Goal: Task Accomplishment & Management: Use online tool/utility

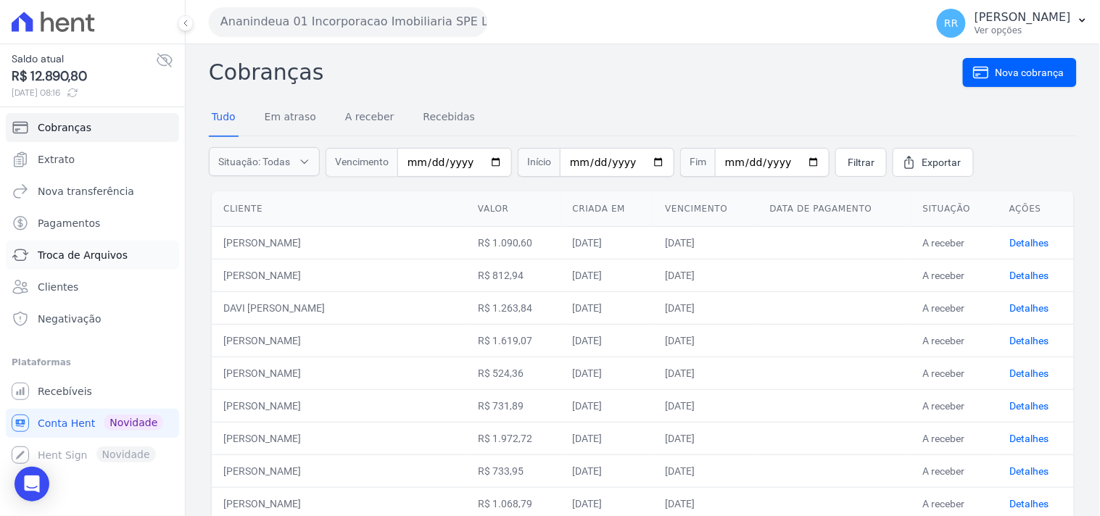
click at [75, 257] on span "Troca de Arquivos" at bounding box center [83, 255] width 90 height 15
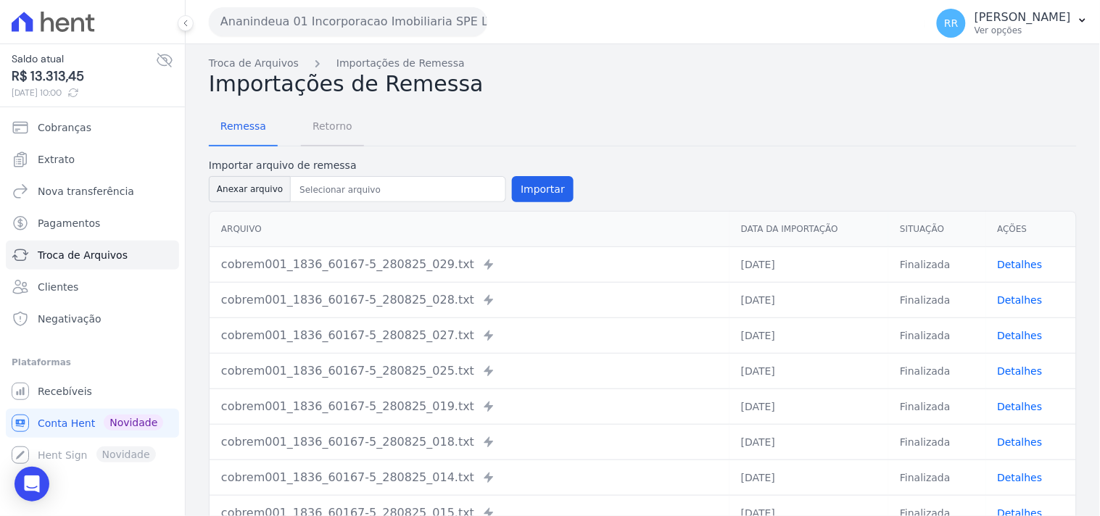
click at [337, 119] on span "Retorno" at bounding box center [332, 126] width 57 height 29
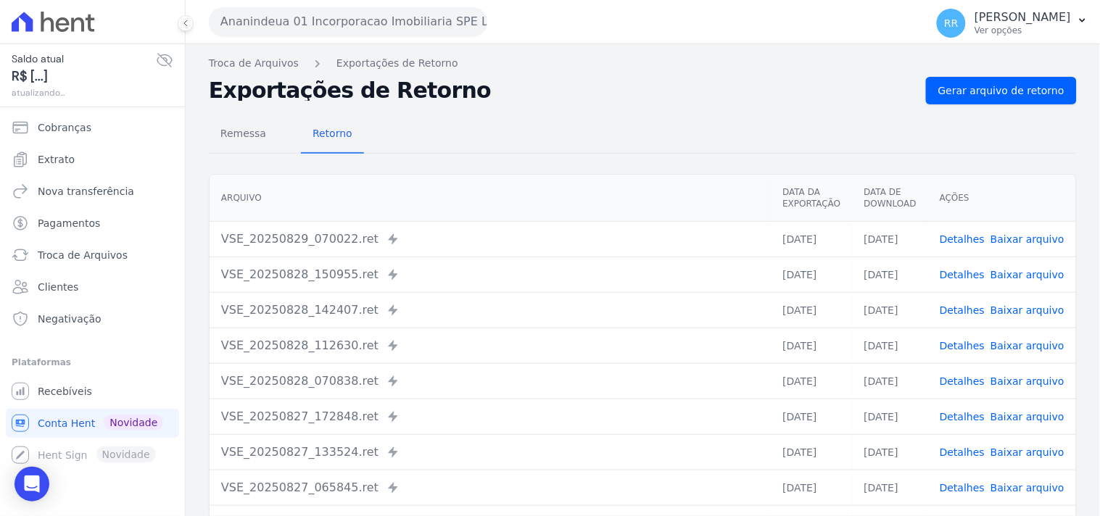
click at [295, 36] on div "Ananindeua 01 Incorporacao Imobiliaria SPE LTDA Via Sul Engenharia AGUAS DE [GE…" at bounding box center [564, 21] width 711 height 45
click at [307, 23] on button "Ananindeua 01 Incorporacao Imobiliaria SPE LTDA" at bounding box center [348, 21] width 278 height 29
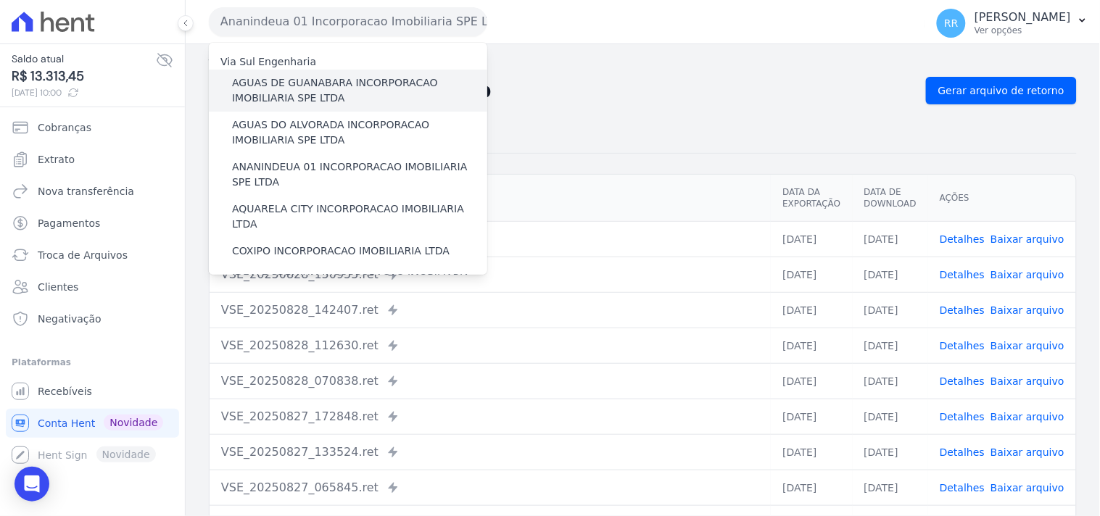
click at [351, 99] on label "AGUAS DE GUANABARA INCORPORACAO IMOBILIARIA SPE LTDA" at bounding box center [359, 90] width 255 height 30
click at [0, 0] on input "AGUAS DE GUANABARA INCORPORACAO IMOBILIARIA SPE LTDA" at bounding box center [0, 0] width 0 height 0
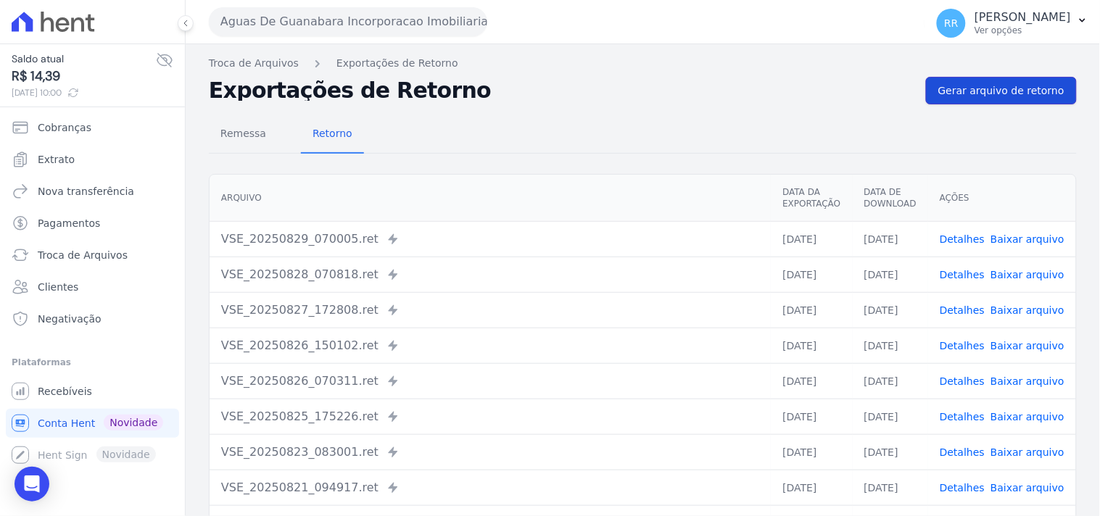
click at [968, 93] on span "Gerar arquivo de retorno" at bounding box center [1001, 90] width 126 height 15
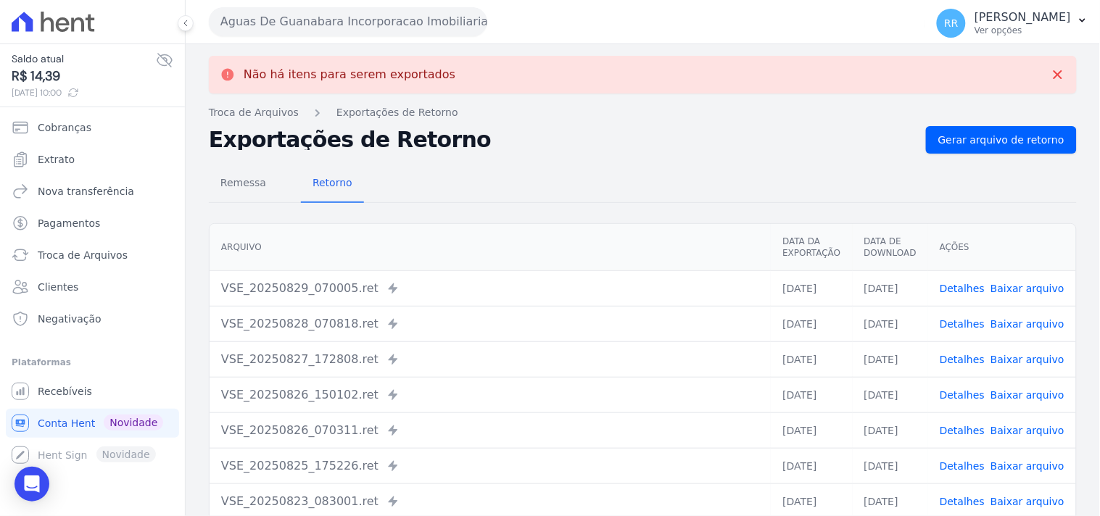
click at [412, 36] on div "Aguas De Guanabara Incorporacao Imobiliaria SPE LTDA Via Sul Engenharia AGUAS D…" at bounding box center [564, 21] width 711 height 45
click at [408, 32] on button "Aguas De Guanabara Incorporacao Imobiliaria SPE LTDA" at bounding box center [348, 21] width 278 height 29
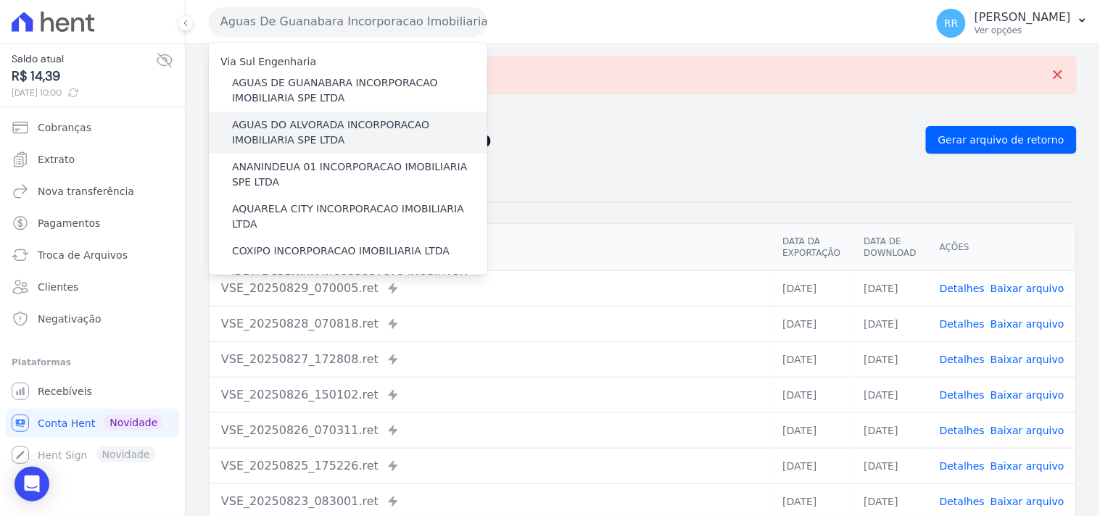
click at [337, 123] on label "AGUAS DO ALVORADA INCORPORACAO IMOBILIARIA SPE LTDA" at bounding box center [359, 132] width 255 height 30
click at [0, 0] on input "AGUAS DO ALVORADA INCORPORACAO IMOBILIARIA SPE LTDA" at bounding box center [0, 0] width 0 height 0
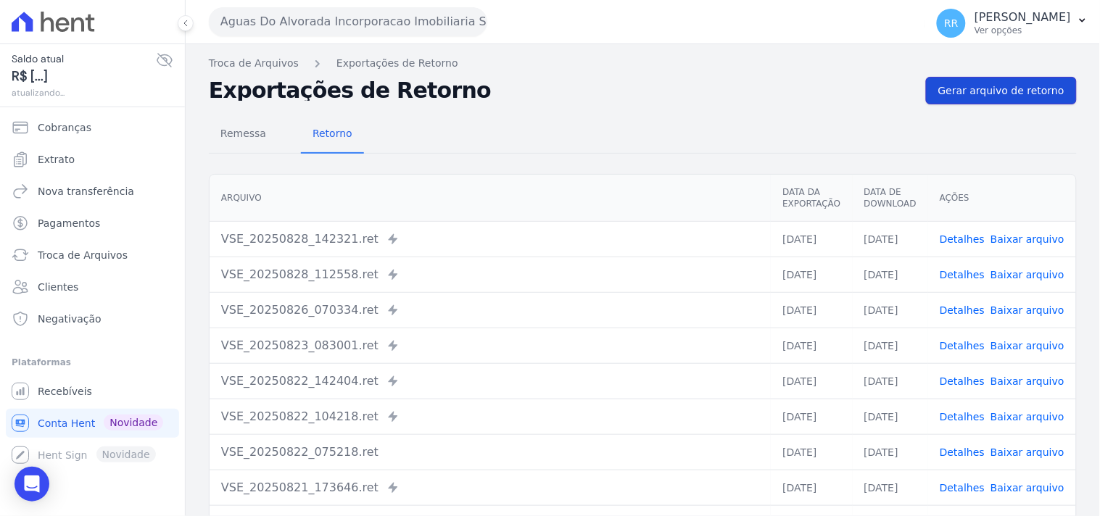
click at [1021, 83] on span "Gerar arquivo de retorno" at bounding box center [1001, 90] width 126 height 15
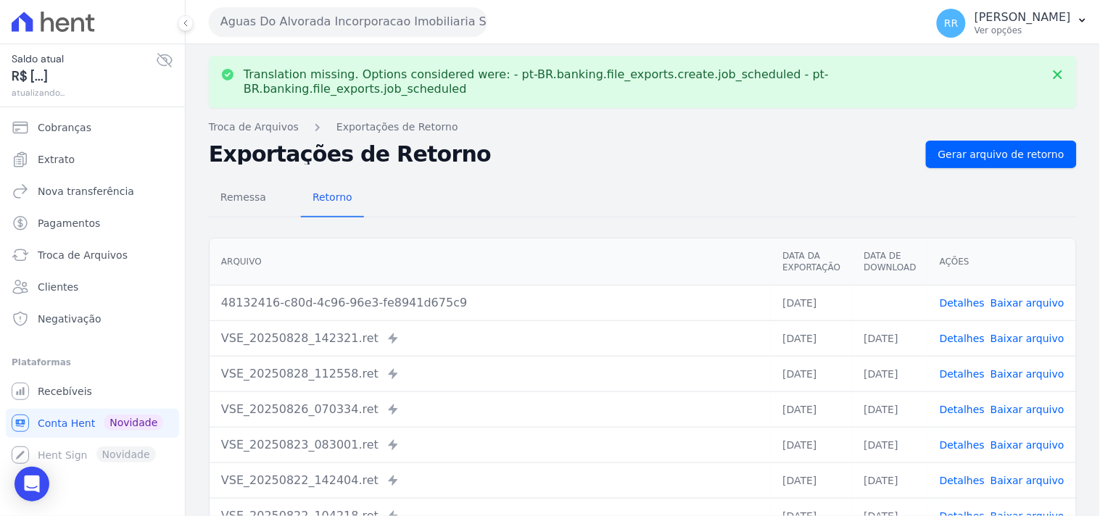
click at [1023, 297] on link "Baixar arquivo" at bounding box center [1028, 303] width 74 height 12
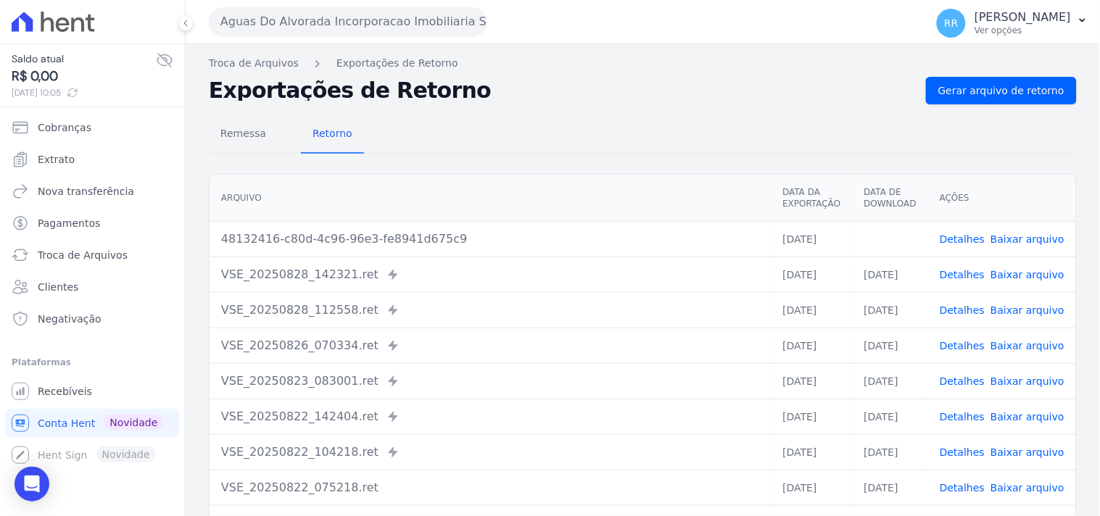
click at [851, 160] on div "Remessa Retorno [GEOGRAPHIC_DATA] Data da Exportação Data de Download Ações 481…" at bounding box center [643, 366] width 868 height 524
click at [415, 30] on button "Aguas Do Alvorada Incorporacao Imobiliaria SPE LTDA" at bounding box center [348, 21] width 278 height 29
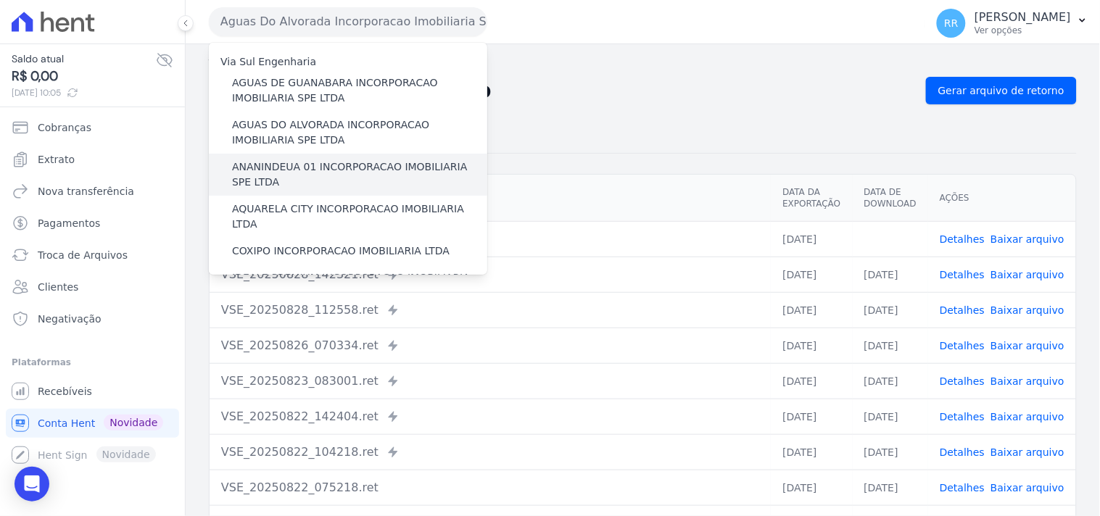
click at [332, 168] on label "ANANINDEUA 01 INCORPORACAO IMOBILIARIA SPE LTDA" at bounding box center [359, 175] width 255 height 30
click at [0, 0] on input "ANANINDEUA 01 INCORPORACAO IMOBILIARIA SPE LTDA" at bounding box center [0, 0] width 0 height 0
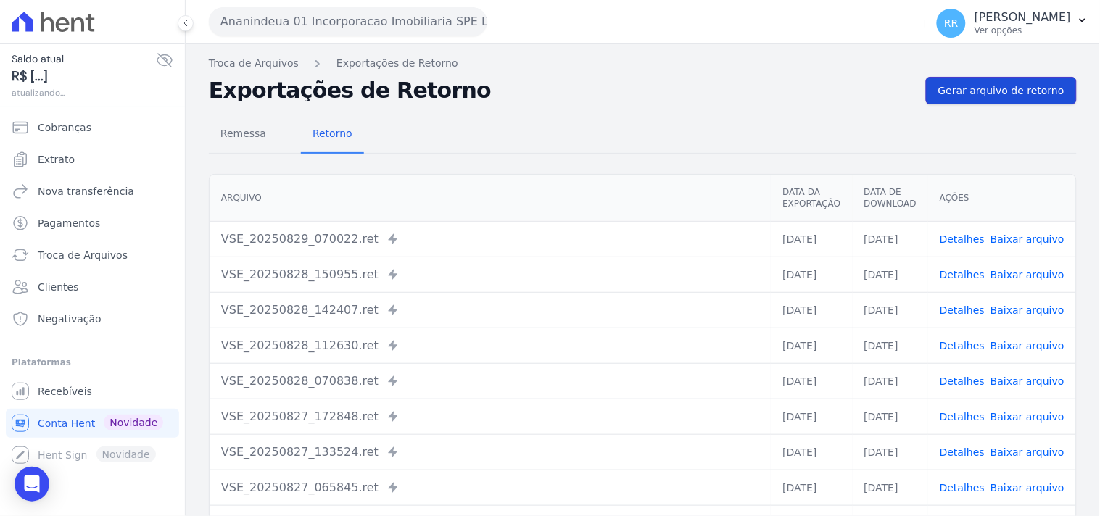
click at [1007, 93] on span "Gerar arquivo de retorno" at bounding box center [1001, 90] width 126 height 15
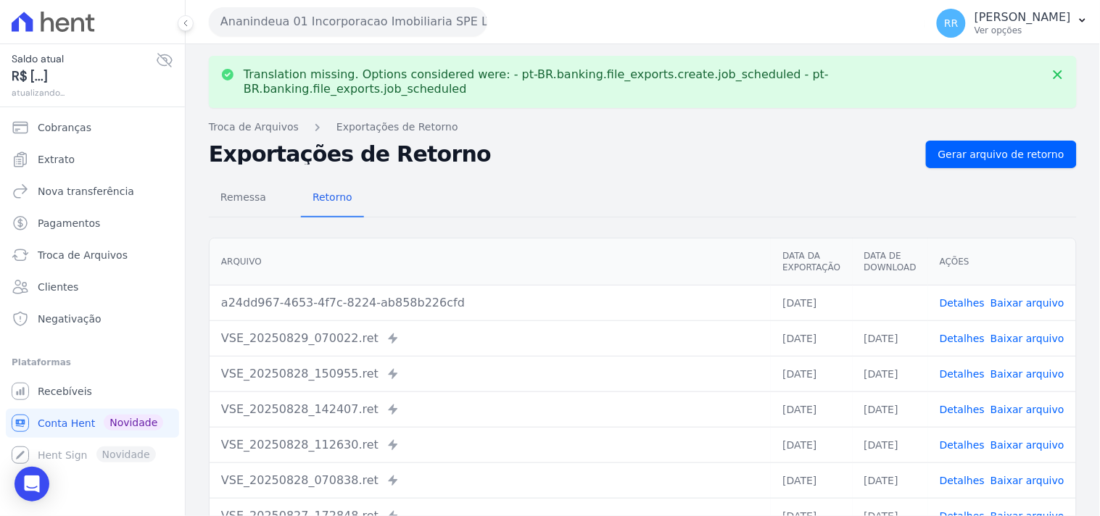
click at [1001, 297] on link "Baixar arquivo" at bounding box center [1028, 303] width 74 height 12
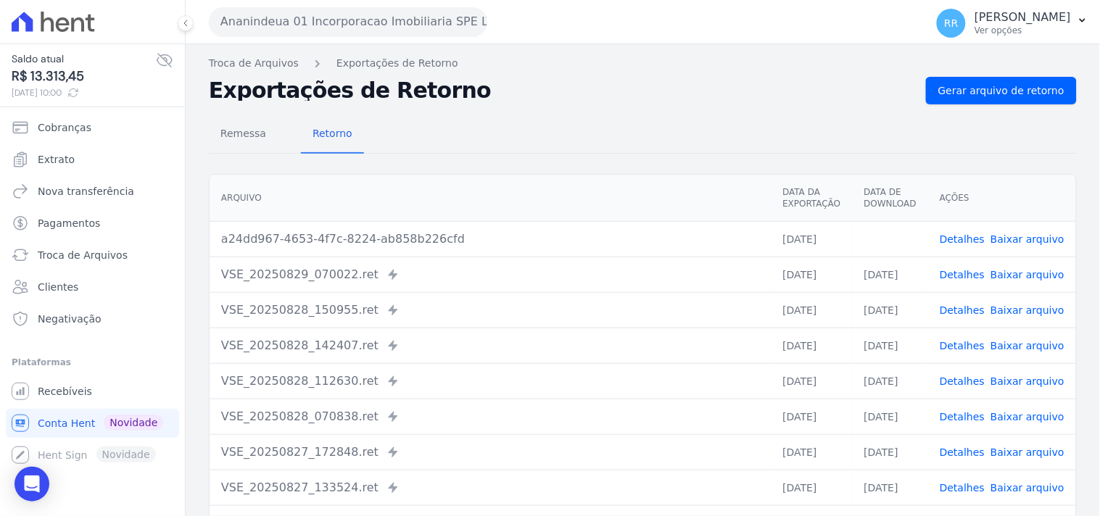
click at [459, 68] on nav "Troca de Arquivos Exportações de Retorno" at bounding box center [643, 63] width 868 height 15
click at [408, 33] on button "Ananindeua 01 Incorporacao Imobiliaria SPE LTDA" at bounding box center [348, 21] width 278 height 29
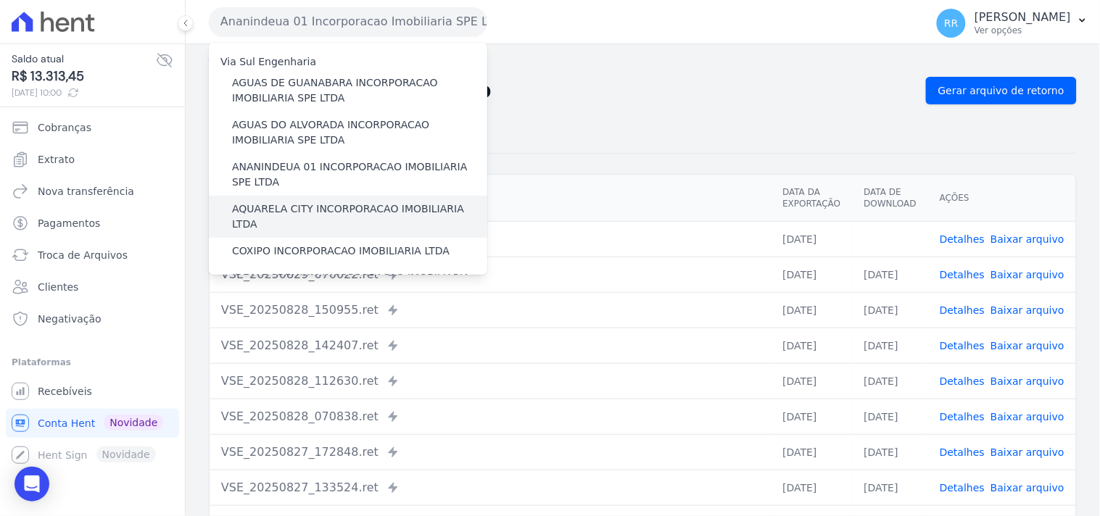
click at [318, 204] on label "AQUARELA CITY INCORPORACAO IMOBILIARIA LTDA" at bounding box center [359, 217] width 255 height 30
click at [0, 0] on input "AQUARELA CITY INCORPORACAO IMOBILIARIA LTDA" at bounding box center [0, 0] width 0 height 0
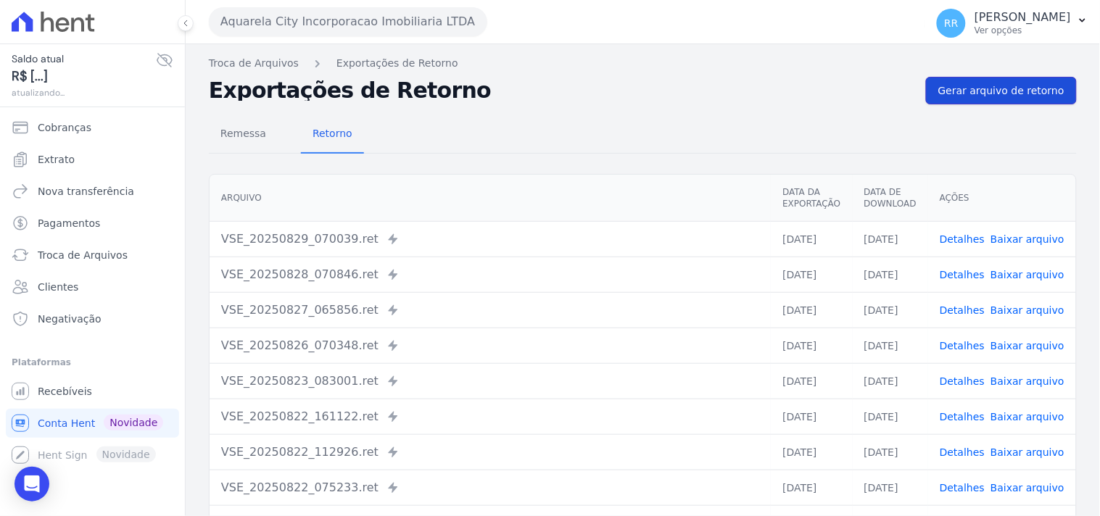
click at [973, 96] on span "Gerar arquivo de retorno" at bounding box center [1001, 90] width 126 height 15
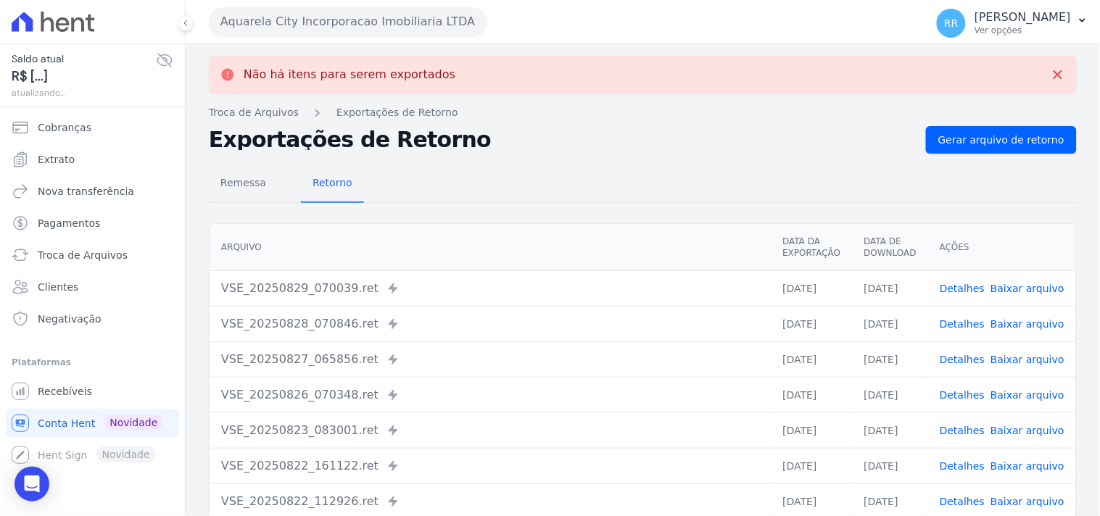
click at [331, 23] on button "Aquarela City Incorporacao Imobiliaria LTDA" at bounding box center [348, 21] width 278 height 29
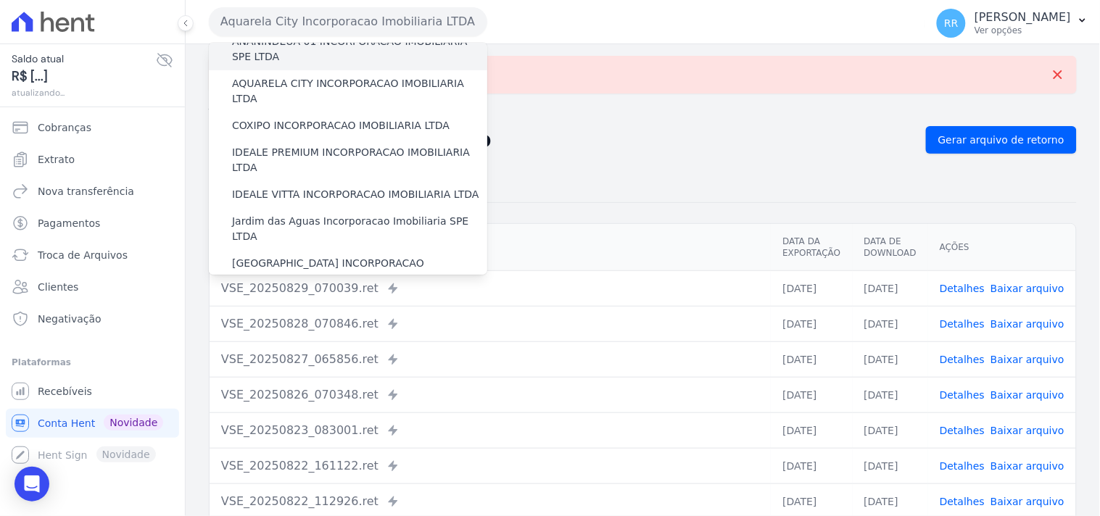
scroll to position [134, 0]
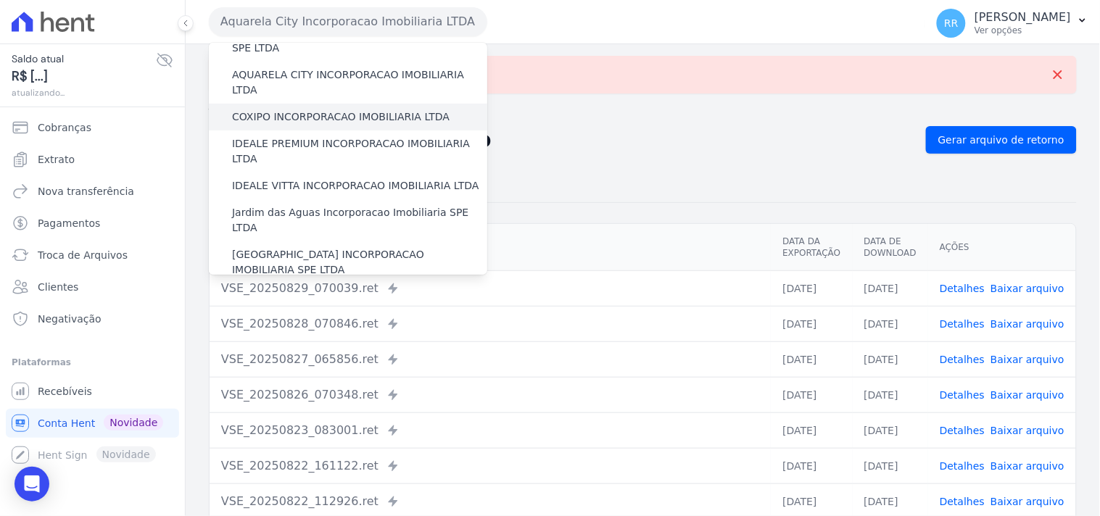
click at [308, 110] on label "COXIPO INCORPORACAO IMOBILIARIA LTDA" at bounding box center [341, 117] width 218 height 15
click at [0, 0] on input "COXIPO INCORPORACAO IMOBILIARIA LTDA" at bounding box center [0, 0] width 0 height 0
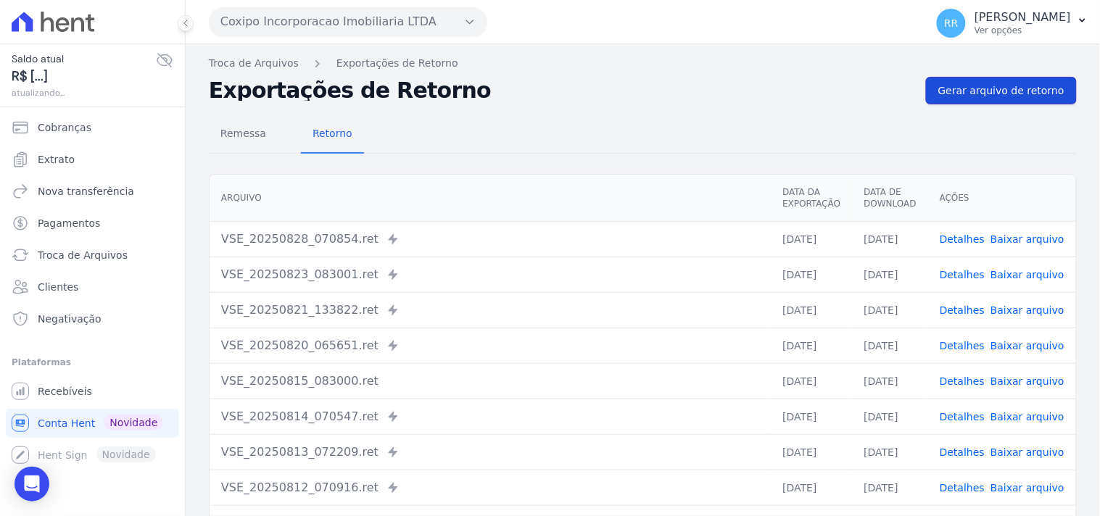
click at [931, 97] on link "Gerar arquivo de retorno" at bounding box center [1001, 91] width 151 height 28
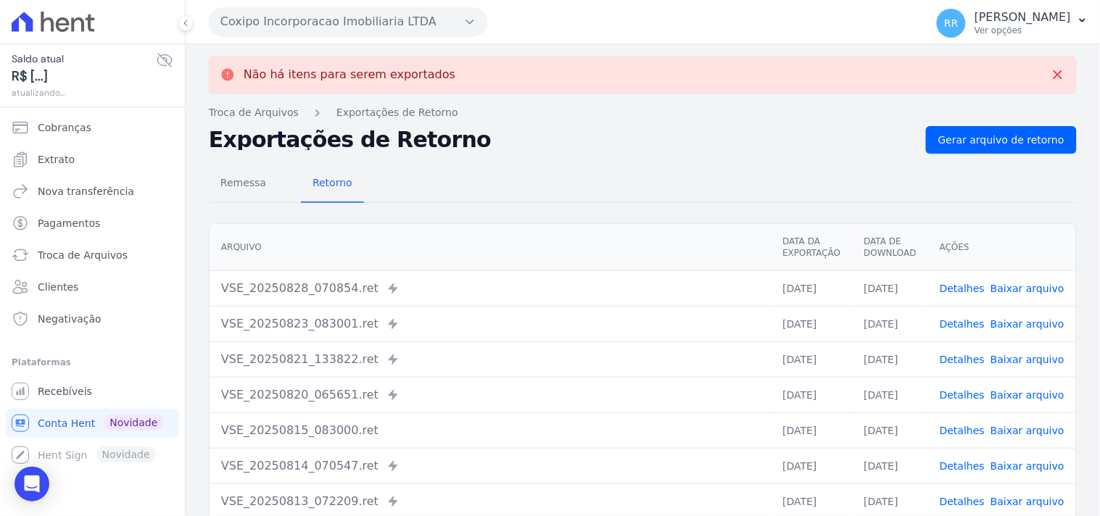
click at [371, 27] on button "Coxipo Incorporacao Imobiliaria LTDA" at bounding box center [348, 21] width 278 height 29
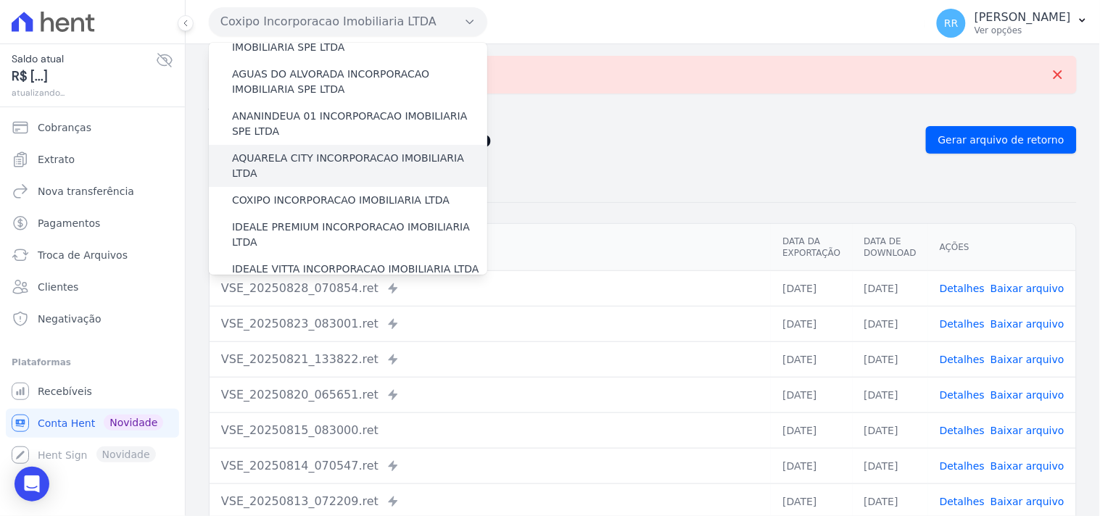
scroll to position [54, 0]
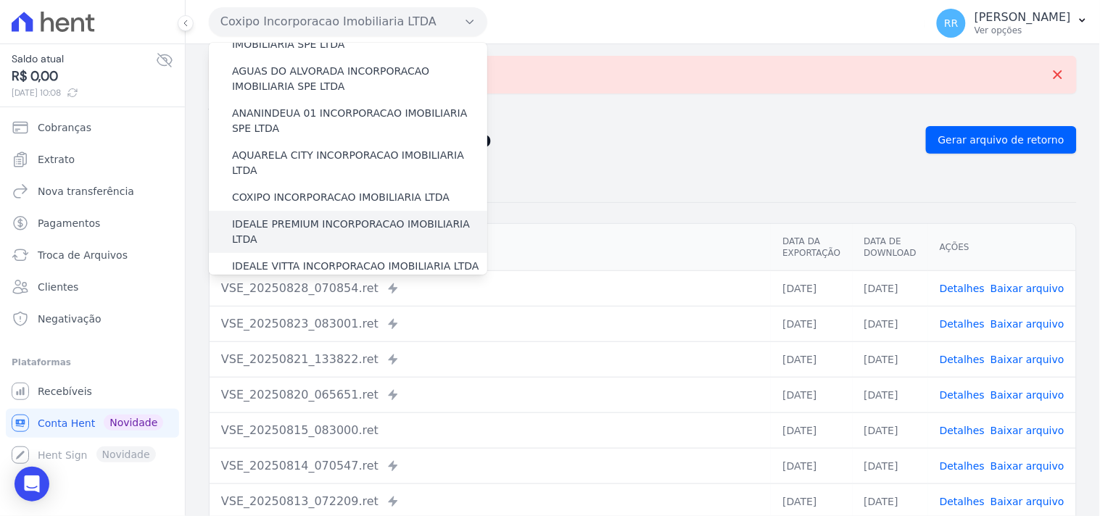
click at [284, 217] on label "IDEALE PREMIUM INCORPORACAO IMOBILIARIA LTDA" at bounding box center [359, 232] width 255 height 30
click at [0, 0] on input "IDEALE PREMIUM INCORPORACAO IMOBILIARIA LTDA" at bounding box center [0, 0] width 0 height 0
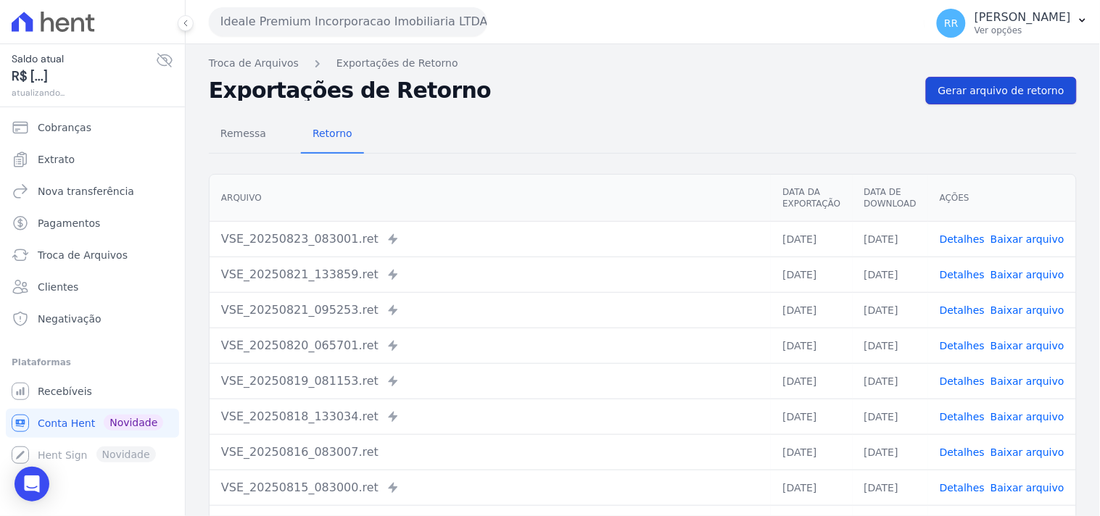
click at [979, 94] on span "Gerar arquivo de retorno" at bounding box center [1001, 90] width 126 height 15
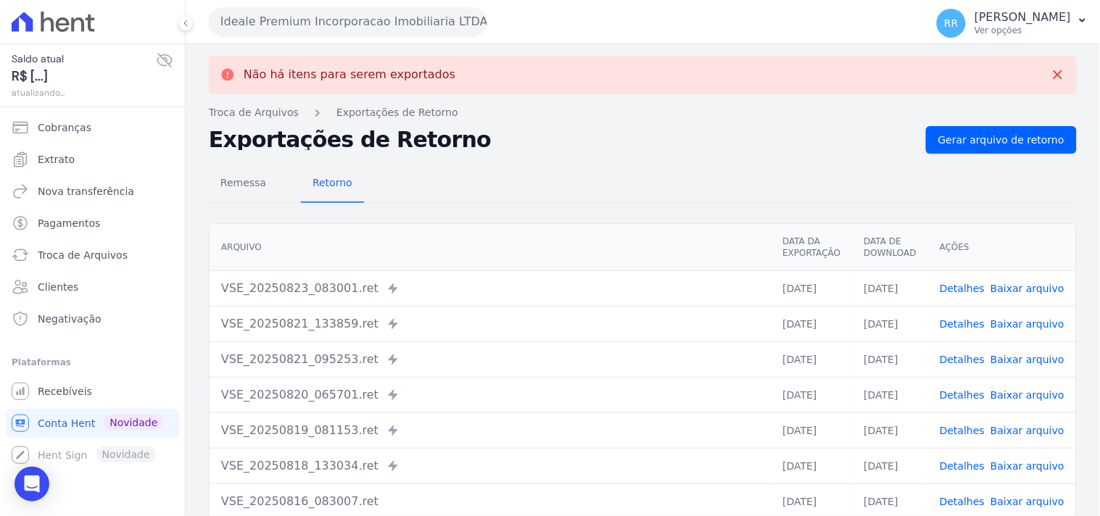
click at [286, 26] on button "Ideale Premium Incorporacao Imobiliaria LTDA" at bounding box center [348, 21] width 278 height 29
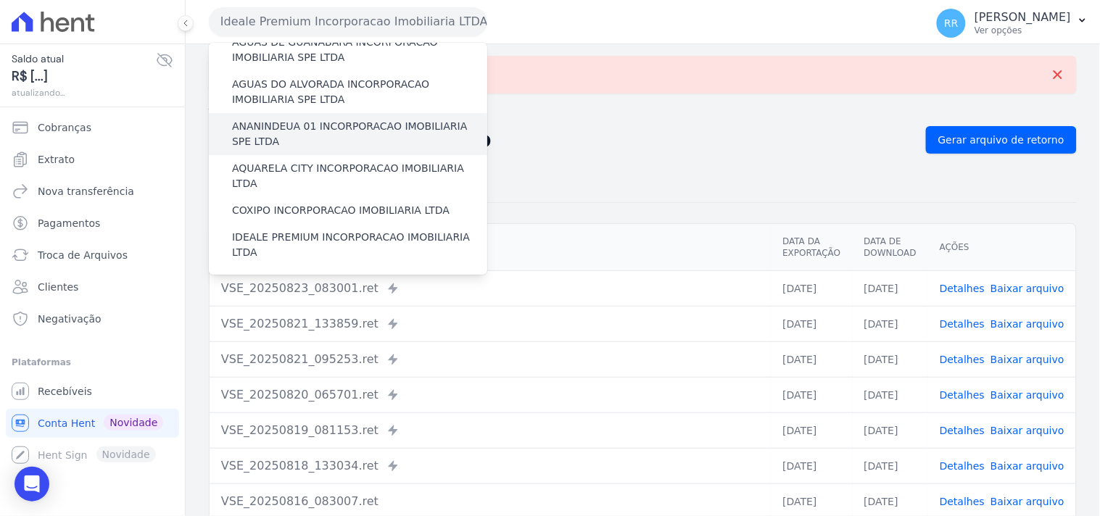
scroll to position [107, 0]
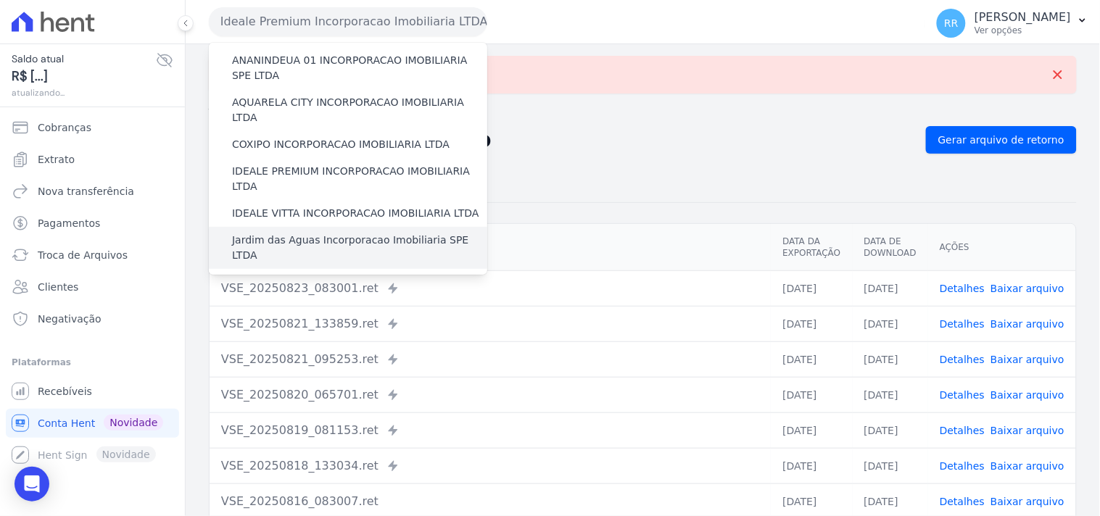
click at [286, 233] on label "Jardim das Aguas Incorporacao Imobiliaria SPE LTDA" at bounding box center [359, 248] width 255 height 30
click at [0, 0] on input "Jardim das Aguas Incorporacao Imobiliaria SPE LTDA" at bounding box center [0, 0] width 0 height 0
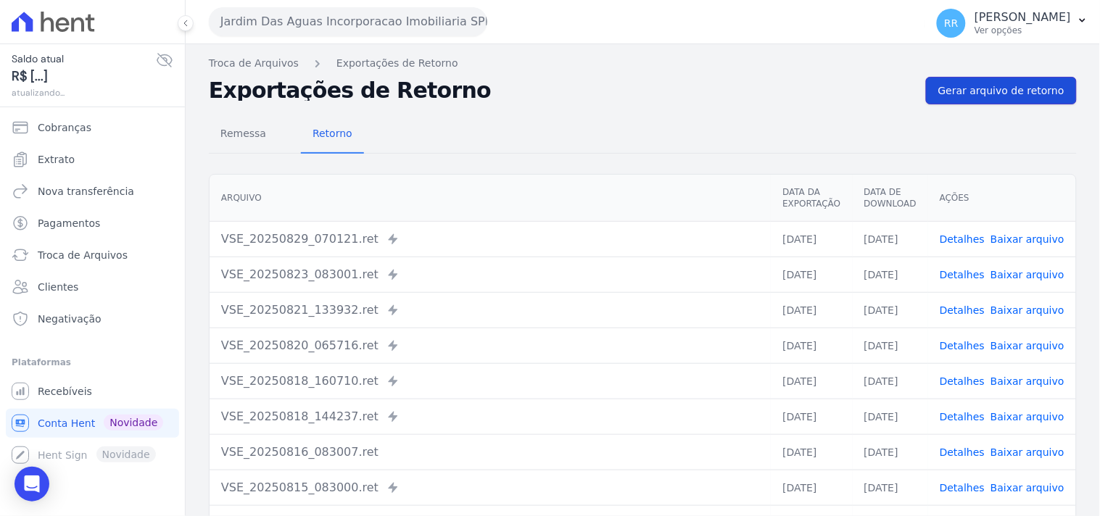
click at [999, 77] on link "Gerar arquivo de retorno" at bounding box center [1001, 91] width 151 height 28
click at [998, 83] on span "Gerar arquivo de retorno" at bounding box center [1001, 90] width 126 height 15
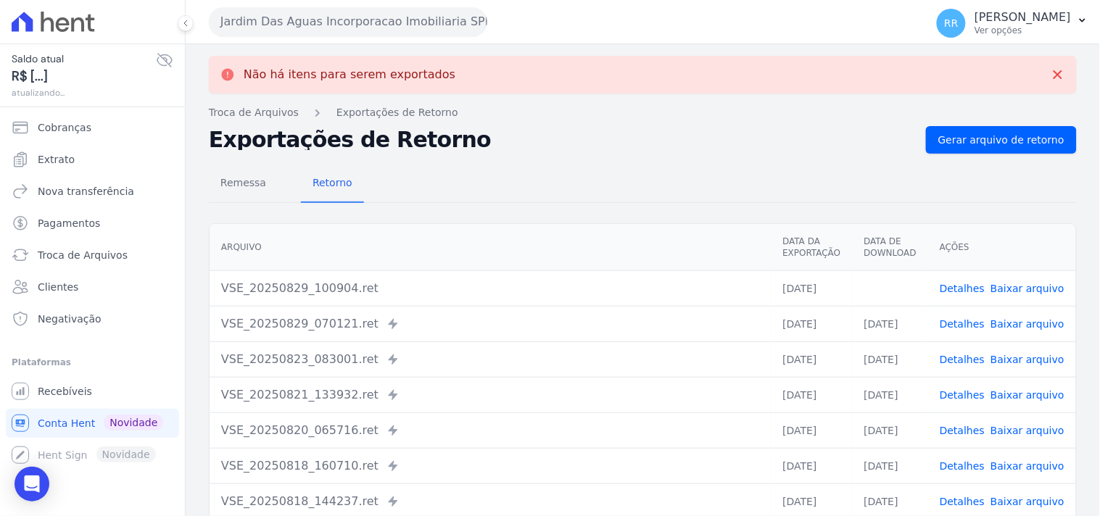
click at [293, 15] on button "Jardim Das Aguas Incorporacao Imobiliaria SPE LTDA" at bounding box center [348, 21] width 278 height 29
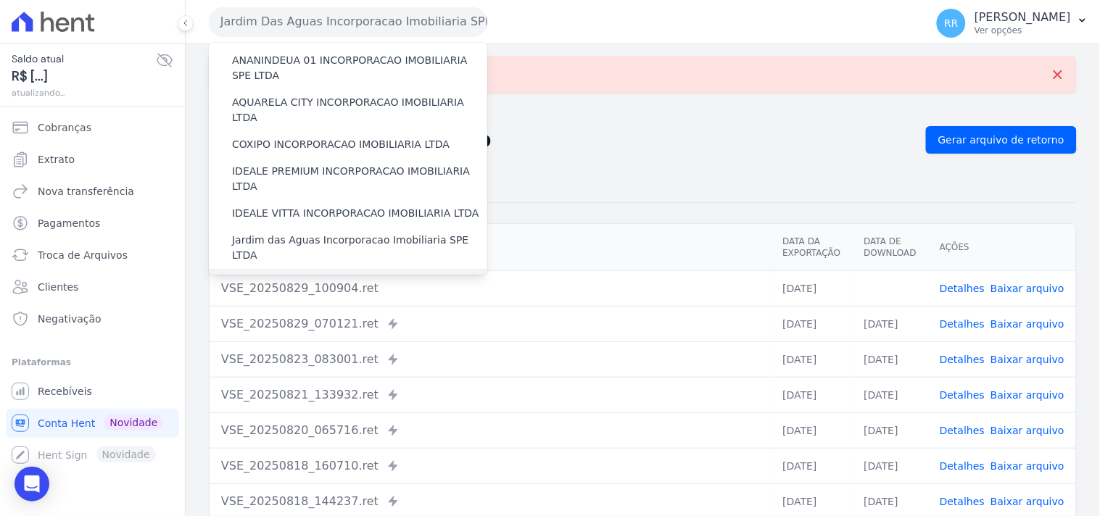
click at [298, 275] on label "[GEOGRAPHIC_DATA] INCORPORACAO IMOBILIARIA SPE LTDA" at bounding box center [359, 290] width 255 height 30
click at [0, 0] on input "[GEOGRAPHIC_DATA] INCORPORACAO IMOBILIARIA SPE LTDA" at bounding box center [0, 0] width 0 height 0
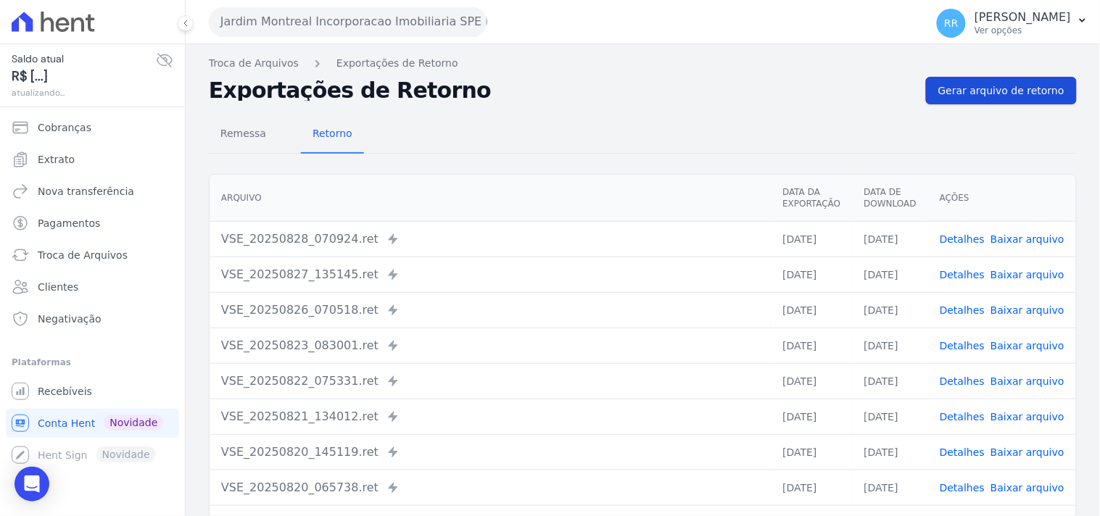
click at [1013, 95] on span "Gerar arquivo de retorno" at bounding box center [1001, 90] width 126 height 15
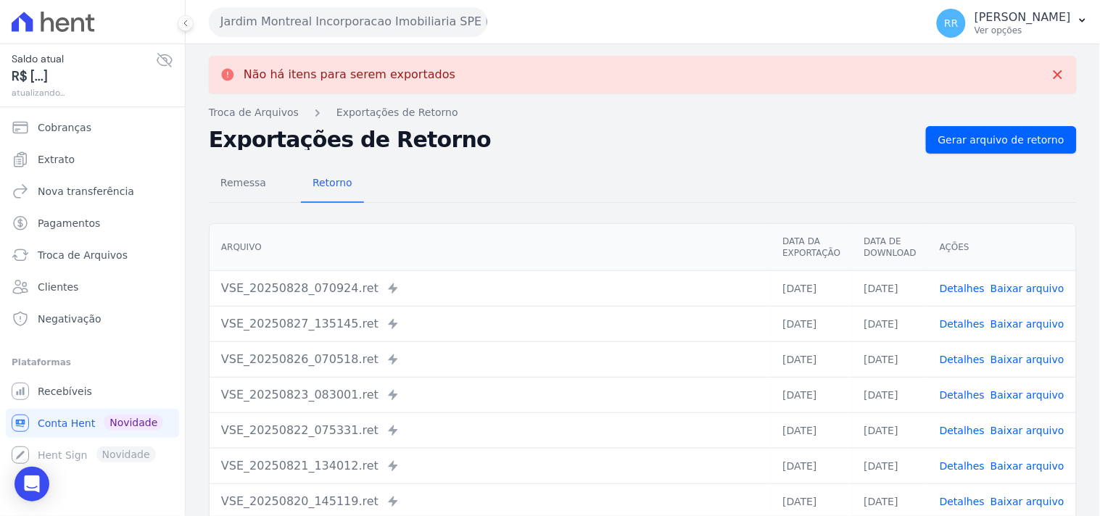
click at [339, 24] on button "Jardim Montreal Incorporacao Imobiliaria SPE LTDA" at bounding box center [348, 21] width 278 height 29
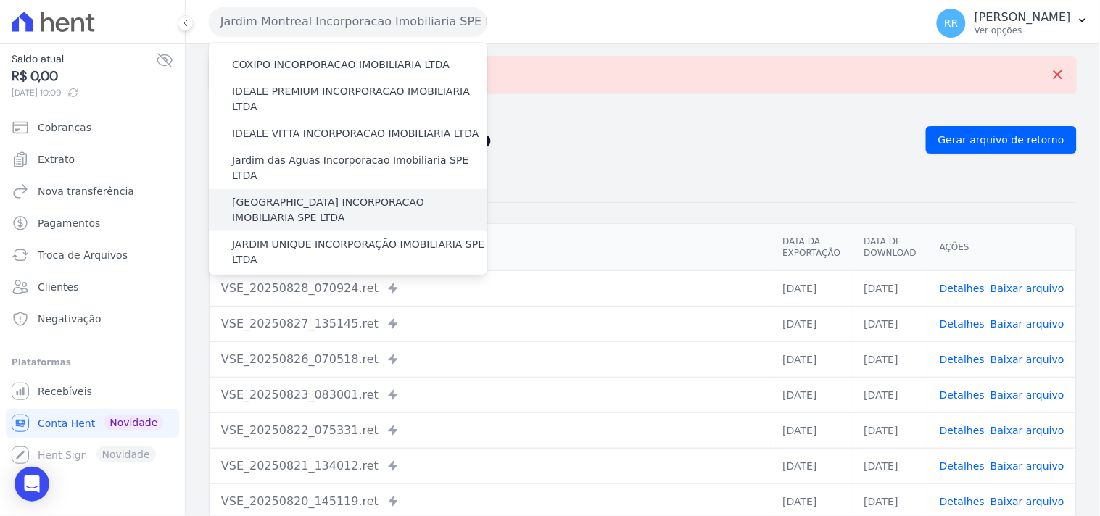
scroll to position [187, 0]
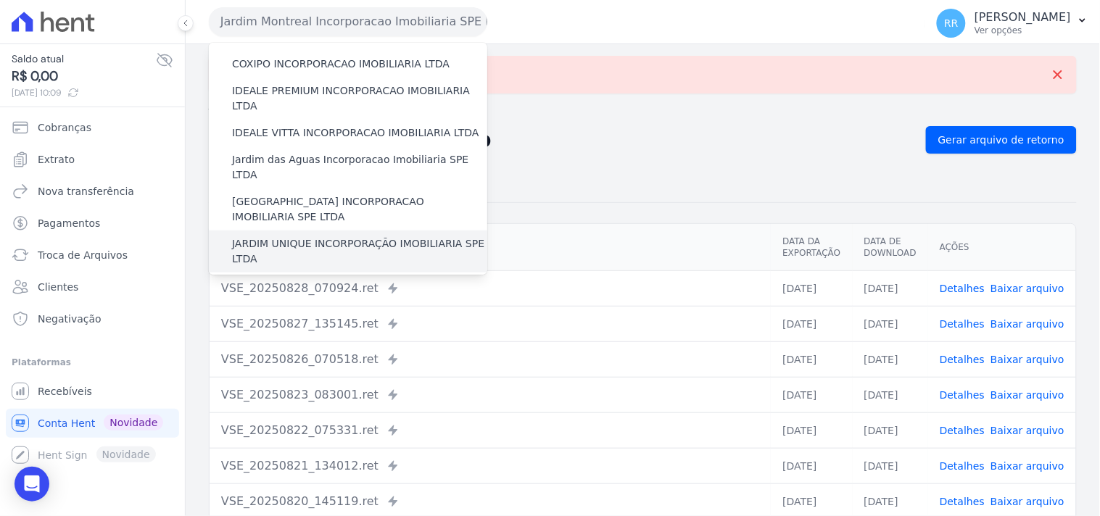
click at [283, 236] on label "JARDIM UNIQUE INCORPORAÇÃO IMOBILIARIA SPE LTDA" at bounding box center [359, 251] width 255 height 30
click at [0, 0] on input "JARDIM UNIQUE INCORPORAÇÃO IMOBILIARIA SPE LTDA" at bounding box center [0, 0] width 0 height 0
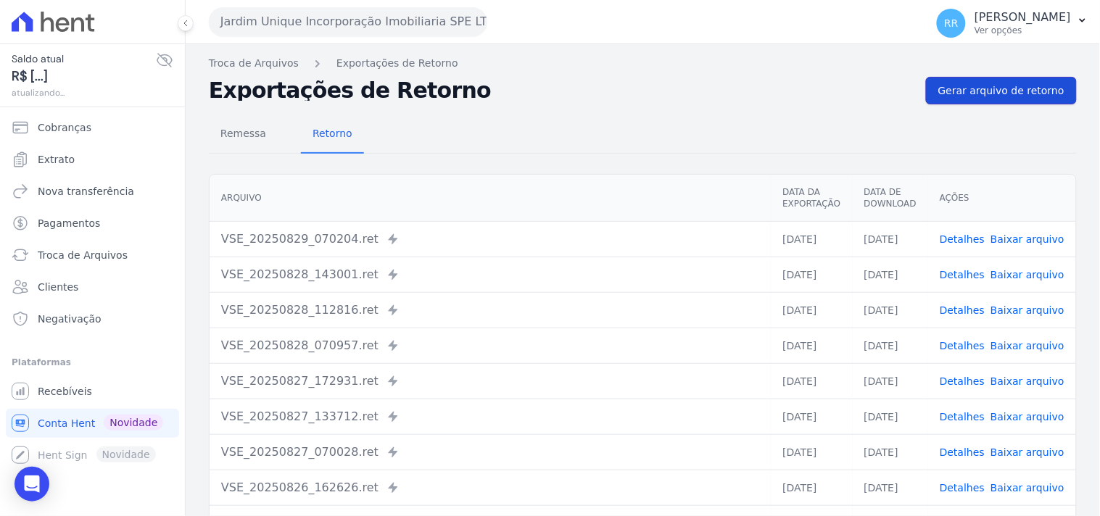
click at [1003, 90] on span "Gerar arquivo de retorno" at bounding box center [1001, 90] width 126 height 15
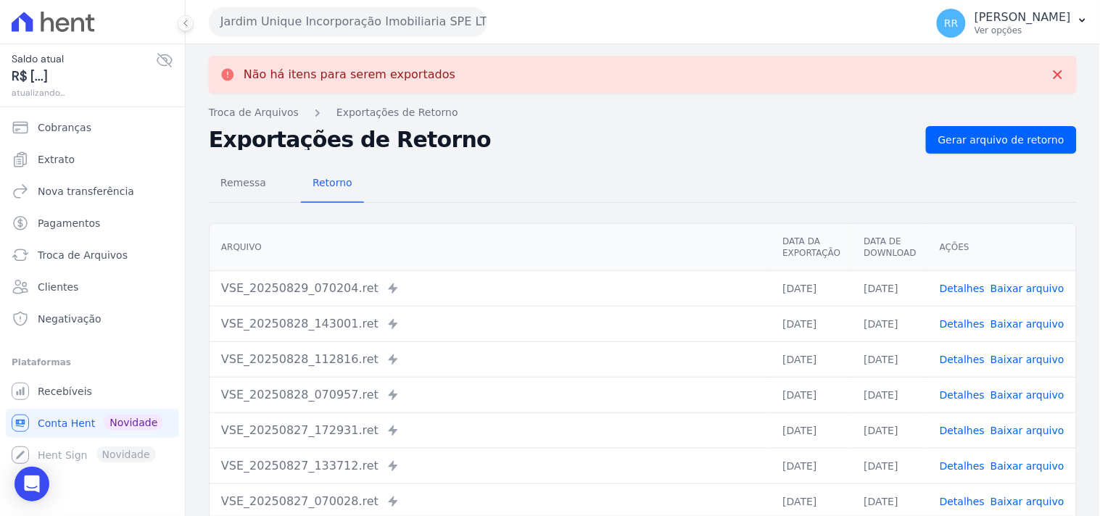
click at [366, 24] on button "Jardim Unique Incorporação Imobiliaria SPE LTDA" at bounding box center [348, 21] width 278 height 29
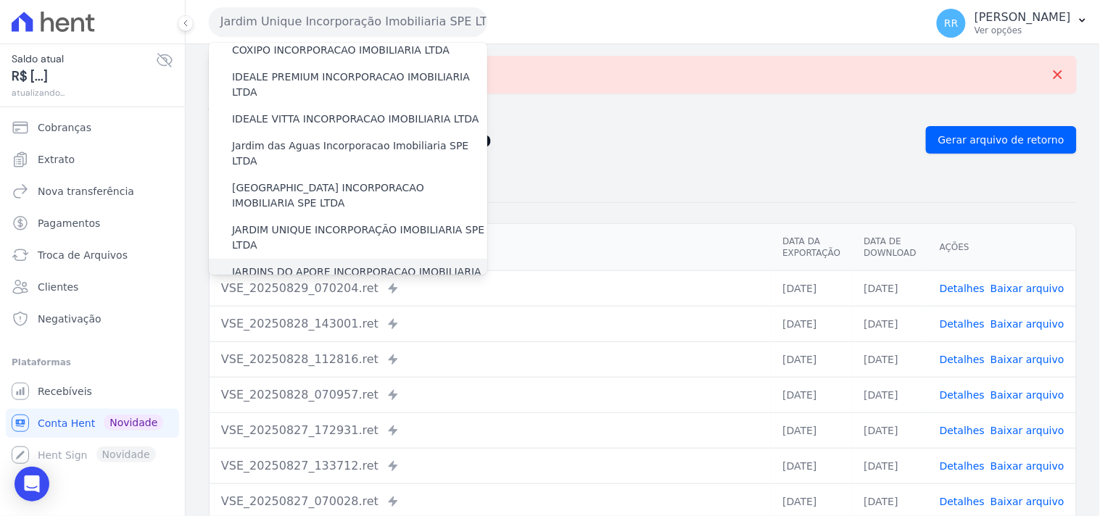
scroll to position [215, 0]
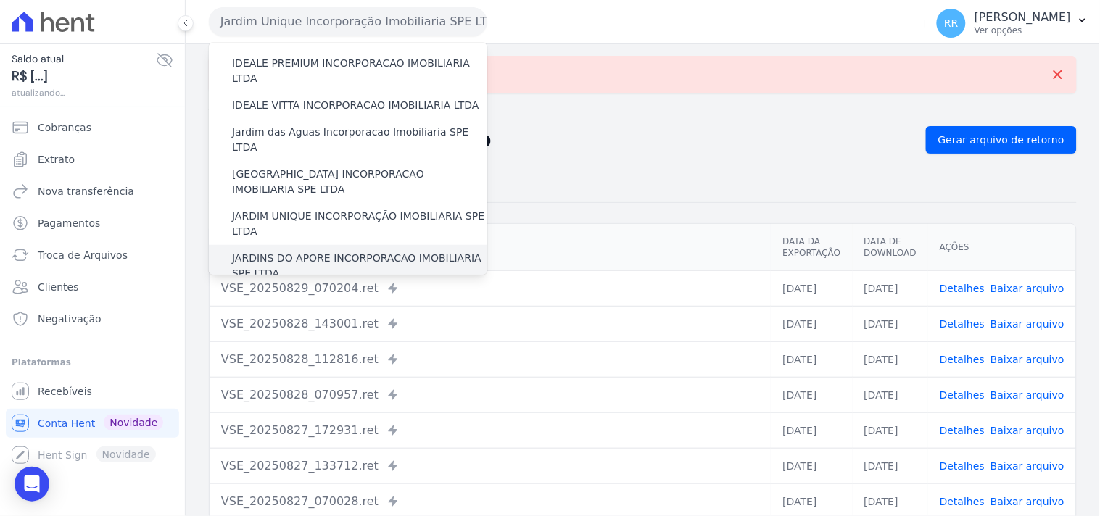
click at [300, 251] on label "JARDINS DO APORE INCORPORACAO IMOBILIARIA SPE LTDA" at bounding box center [359, 266] width 255 height 30
click at [0, 0] on input "JARDINS DO APORE INCORPORACAO IMOBILIARIA SPE LTDA" at bounding box center [0, 0] width 0 height 0
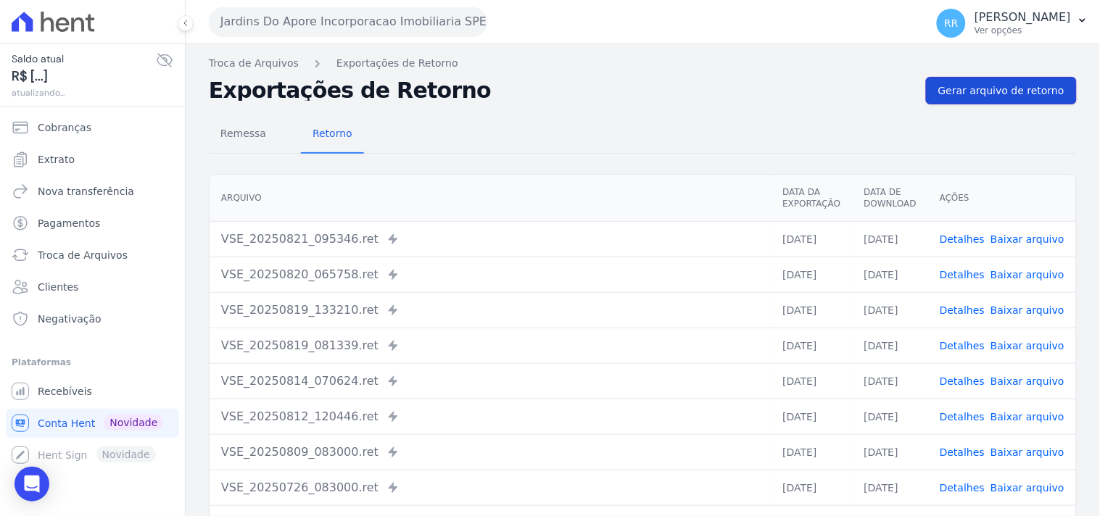
click at [1025, 97] on span "Gerar arquivo de retorno" at bounding box center [1001, 90] width 126 height 15
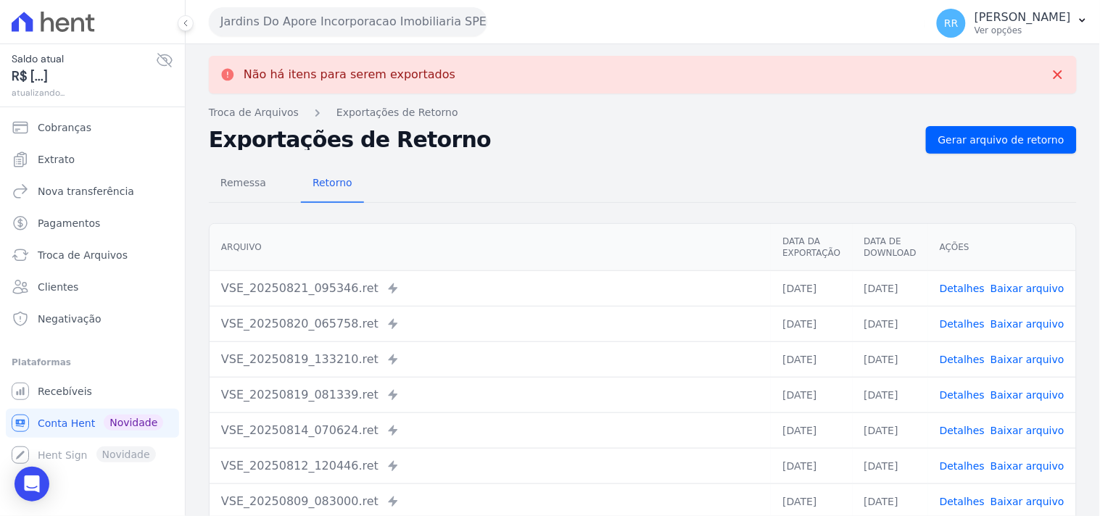
click at [371, 25] on button "Jardins Do Apore Incorporacao Imobiliaria SPE LTDA" at bounding box center [348, 21] width 278 height 29
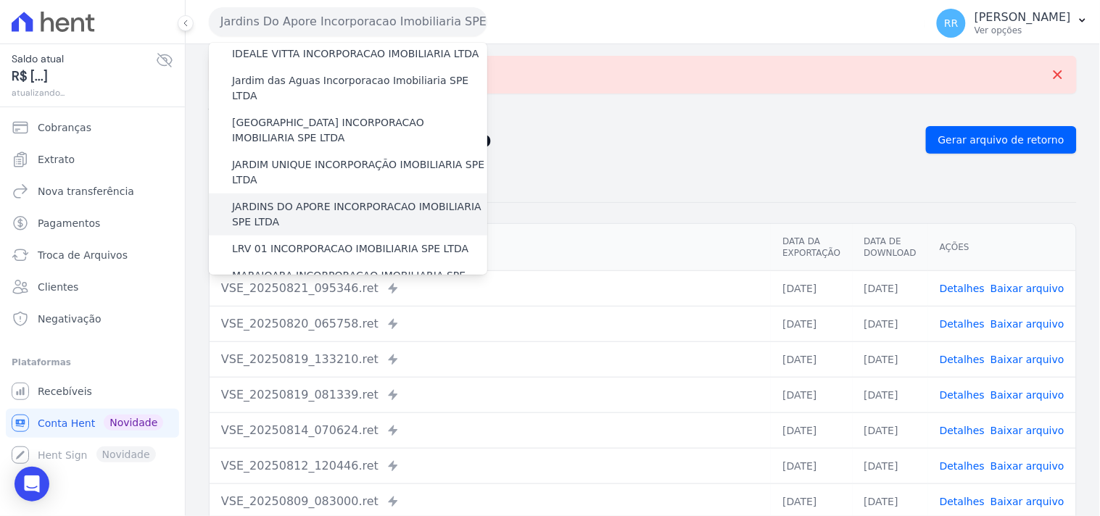
scroll to position [268, 0]
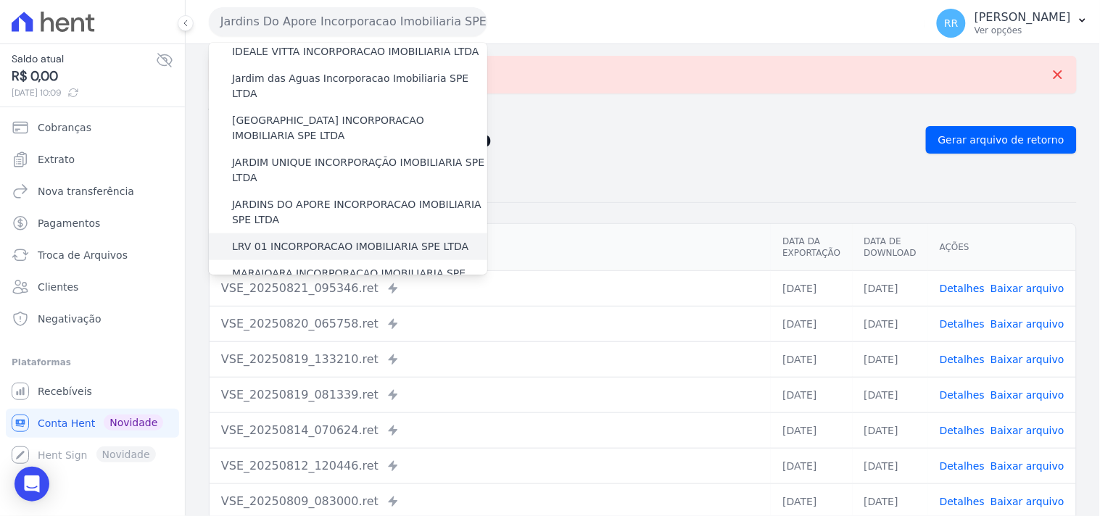
click at [299, 239] on label "LRV 01 INCORPORACAO IMOBILIARIA SPE LTDA" at bounding box center [350, 246] width 236 height 15
click at [0, 0] on input "LRV 01 INCORPORACAO IMOBILIARIA SPE LTDA" at bounding box center [0, 0] width 0 height 0
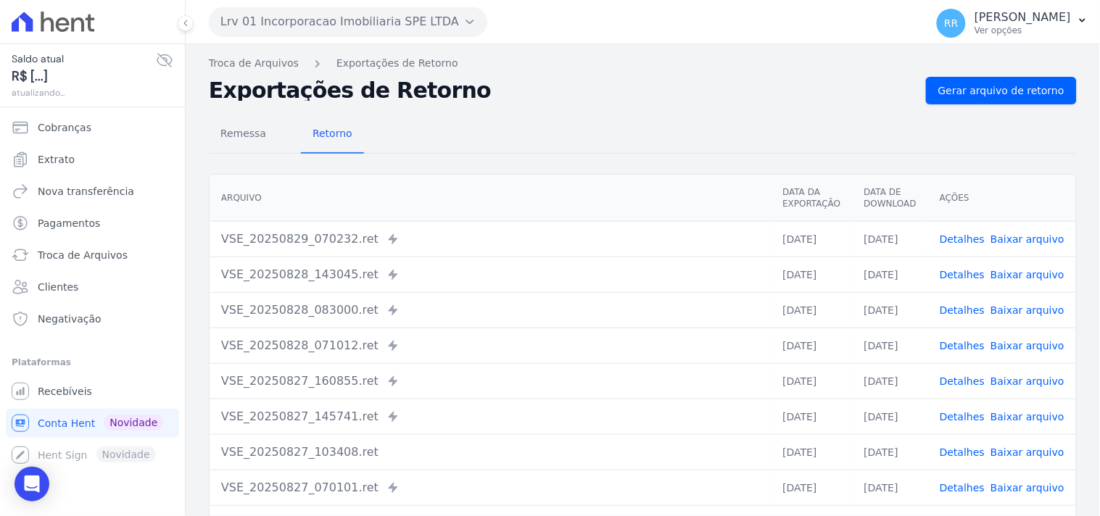
click at [1017, 107] on div "Remessa Retorno [GEOGRAPHIC_DATA] Data da Exportação Data de Download Ações VSE…" at bounding box center [643, 366] width 868 height 524
click at [1018, 98] on link "Gerar arquivo de retorno" at bounding box center [1001, 91] width 151 height 28
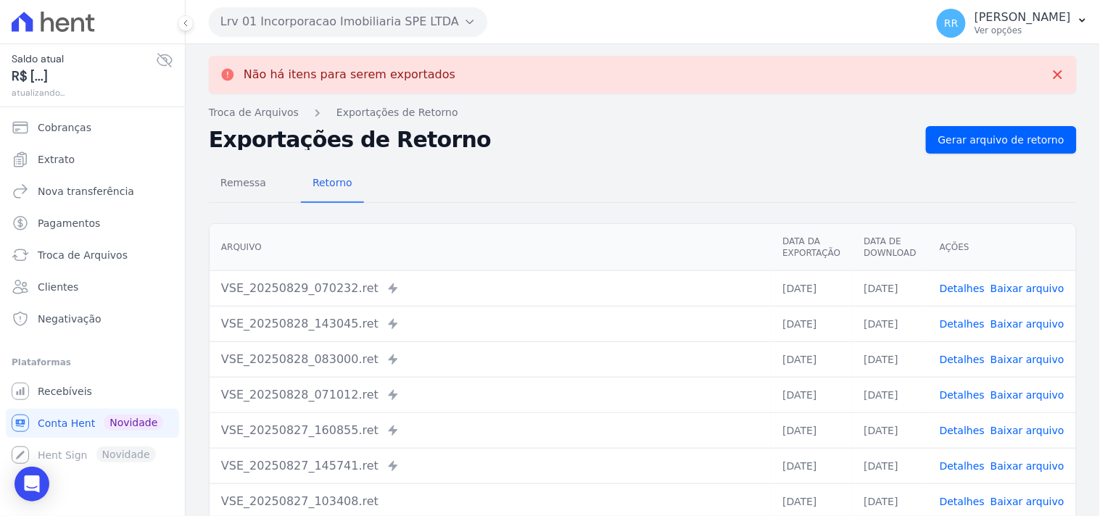
click at [328, 22] on button "Lrv 01 Incorporacao Imobiliaria SPE LTDA" at bounding box center [348, 21] width 278 height 29
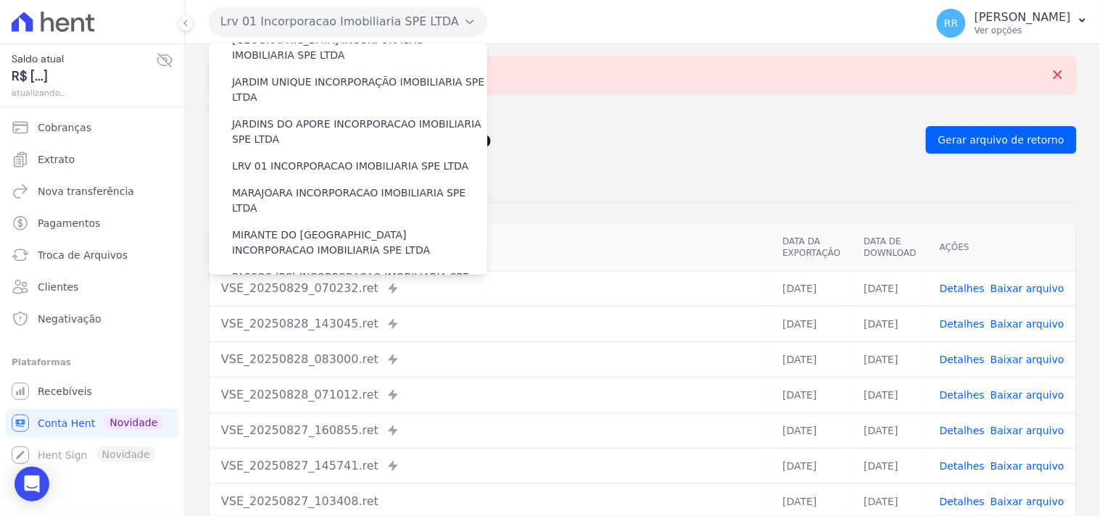
scroll to position [322, 0]
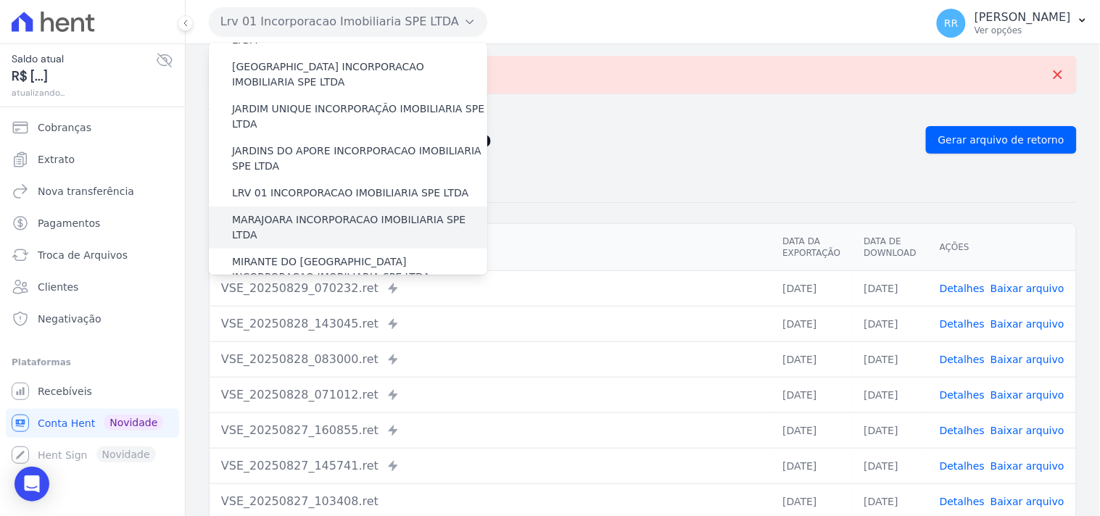
click at [296, 212] on label "MARAJOARA INCORPORACAO IMOBILIARIA SPE LTDA" at bounding box center [359, 227] width 255 height 30
click at [0, 0] on input "MARAJOARA INCORPORACAO IMOBILIARIA SPE LTDA" at bounding box center [0, 0] width 0 height 0
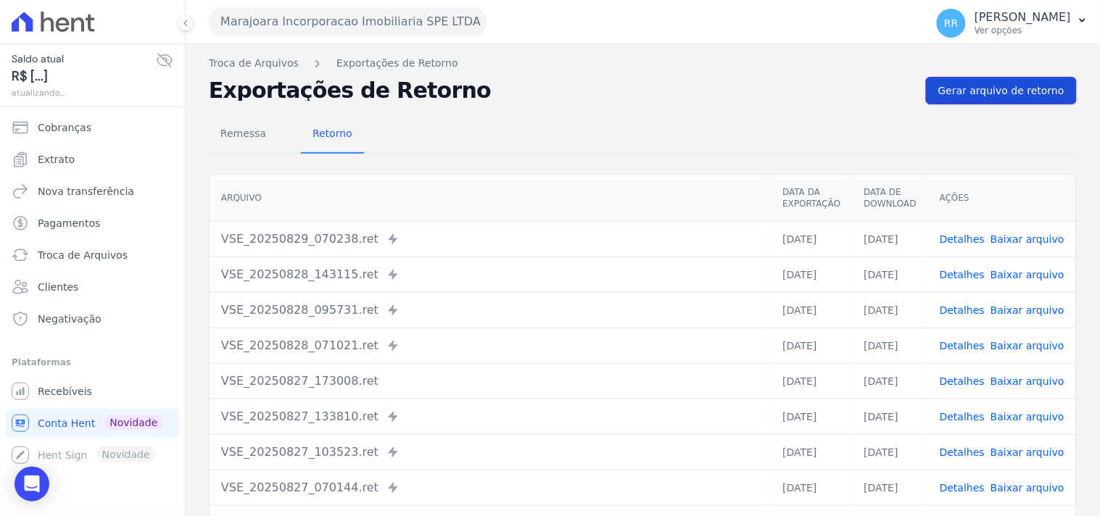
click at [1005, 89] on span "Gerar arquivo de retorno" at bounding box center [1001, 90] width 126 height 15
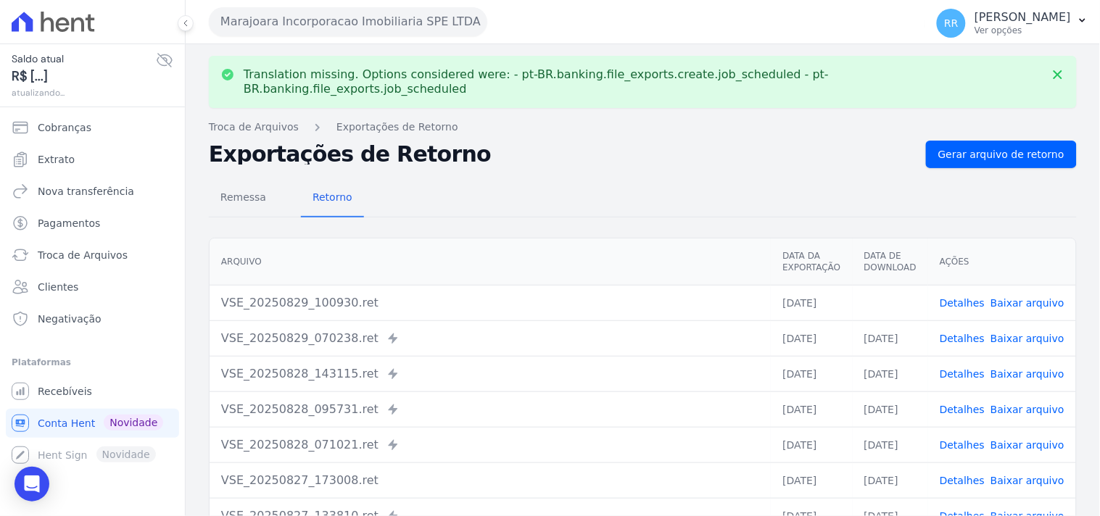
click at [1028, 297] on link "Baixar arquivo" at bounding box center [1028, 303] width 74 height 12
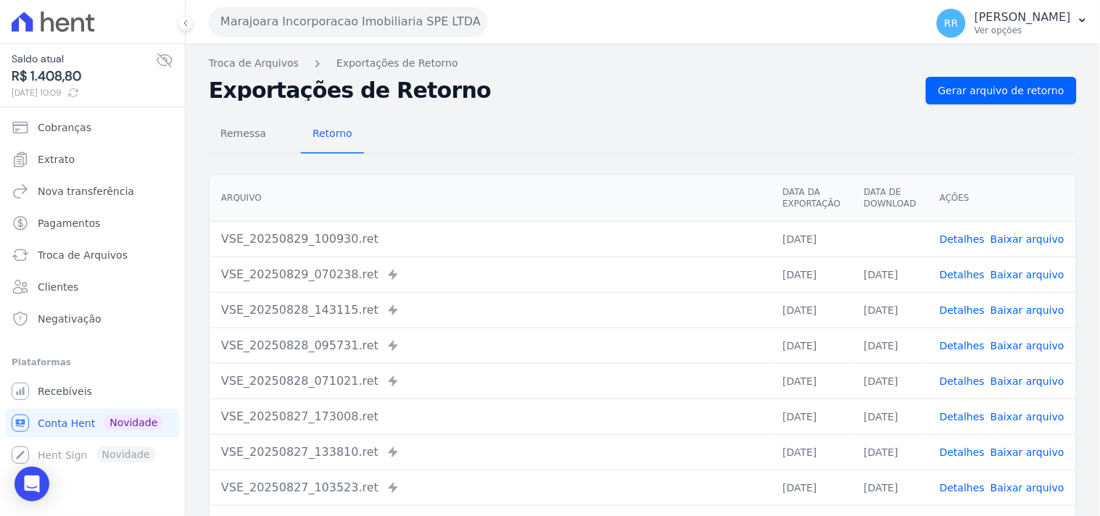
click at [605, 150] on div "Remessa Retorno" at bounding box center [643, 135] width 868 height 38
click at [383, 22] on button "Marajoara Incorporacao Imobiliaria SPE LTDA" at bounding box center [348, 21] width 278 height 29
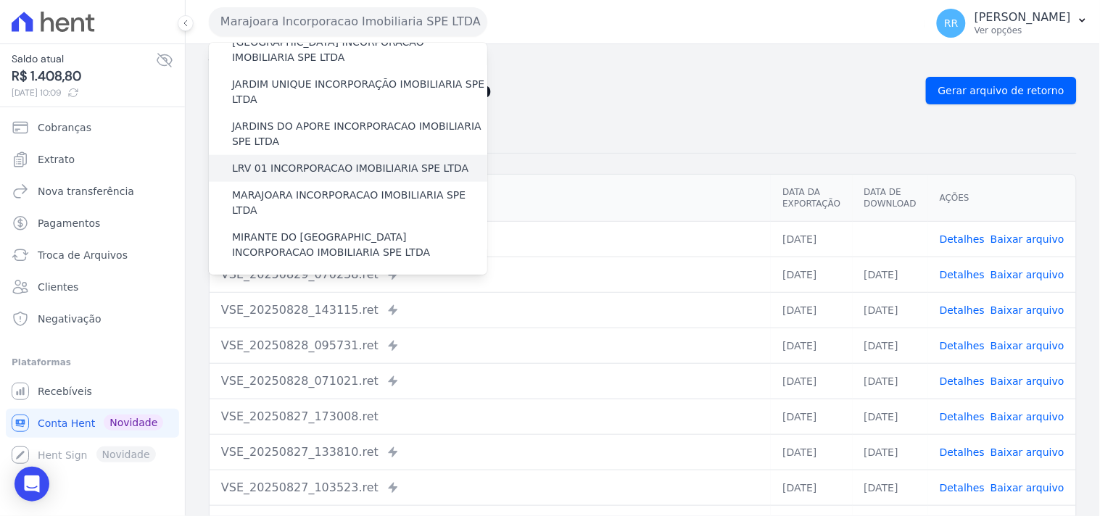
scroll to position [376, 0]
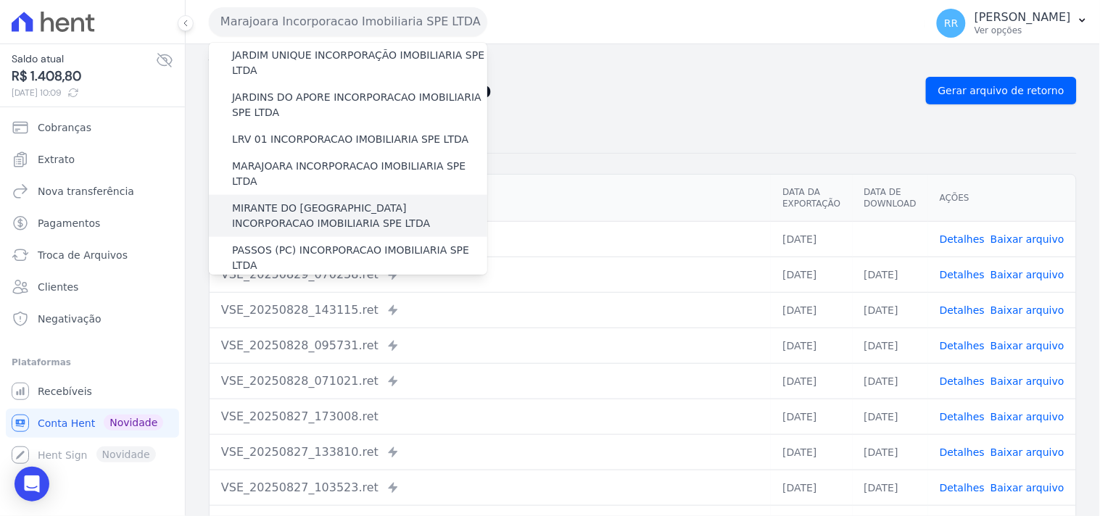
click at [297, 201] on label "MIRANTE DO [GEOGRAPHIC_DATA] INCORPORACAO IMOBILIARIA SPE LTDA" at bounding box center [359, 216] width 255 height 30
click at [0, 0] on input "MIRANTE DO [GEOGRAPHIC_DATA] INCORPORACAO IMOBILIARIA SPE LTDA" at bounding box center [0, 0] width 0 height 0
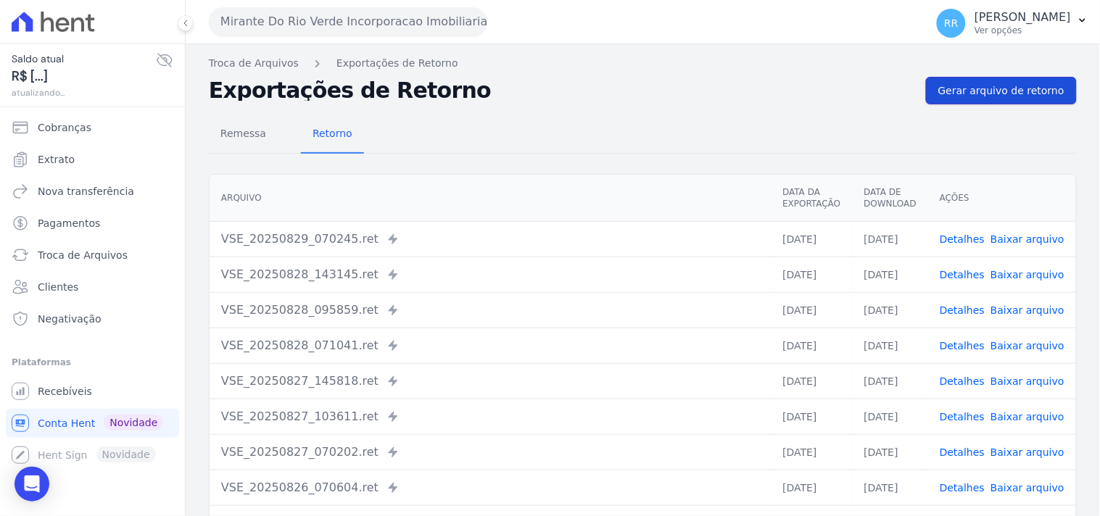
click at [986, 88] on span "Gerar arquivo de retorno" at bounding box center [1001, 90] width 126 height 15
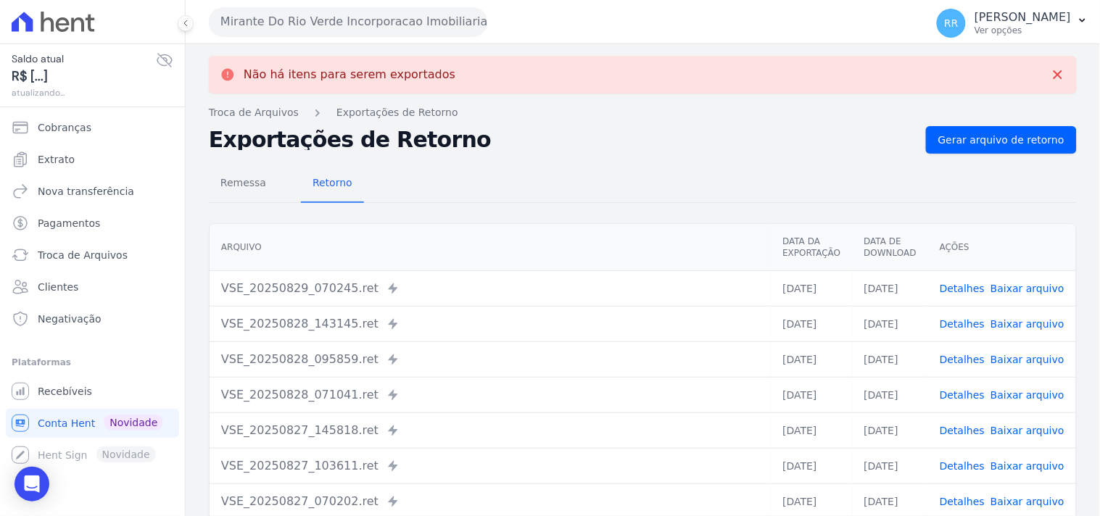
click at [364, 34] on button "Mirante Do Rio Verde Incorporacao Imobiliaria SPE LTDA" at bounding box center [348, 21] width 278 height 29
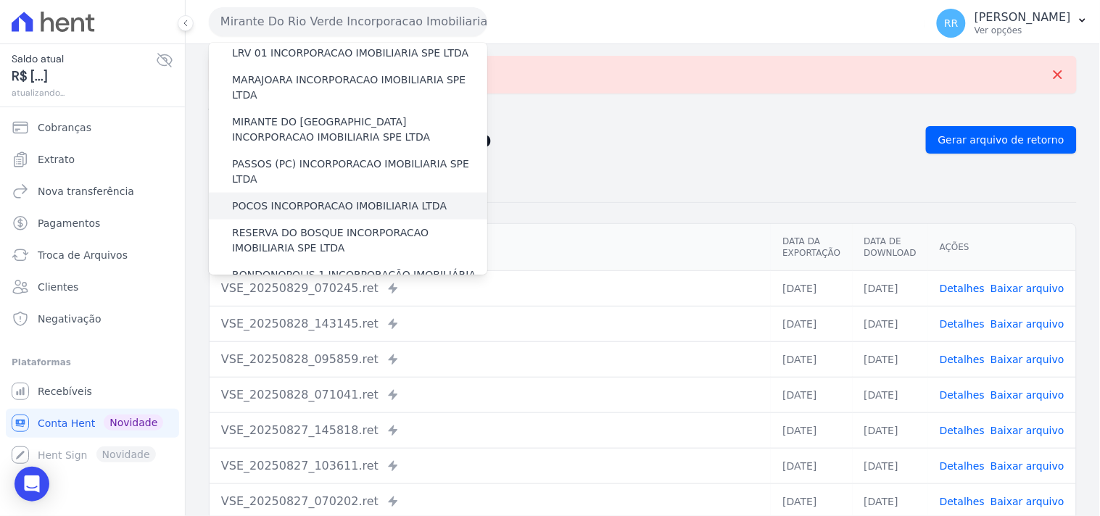
scroll to position [457, 0]
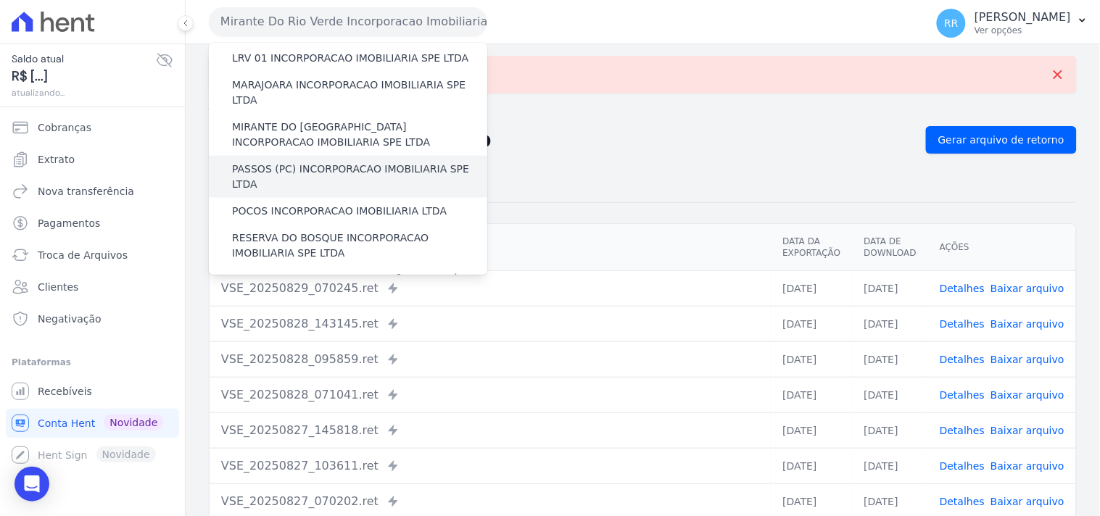
click at [309, 162] on label "PASSOS (PC) INCORPORACAO IMOBILIARIA SPE LTDA" at bounding box center [359, 177] width 255 height 30
click at [0, 0] on input "PASSOS (PC) INCORPORACAO IMOBILIARIA SPE LTDA" at bounding box center [0, 0] width 0 height 0
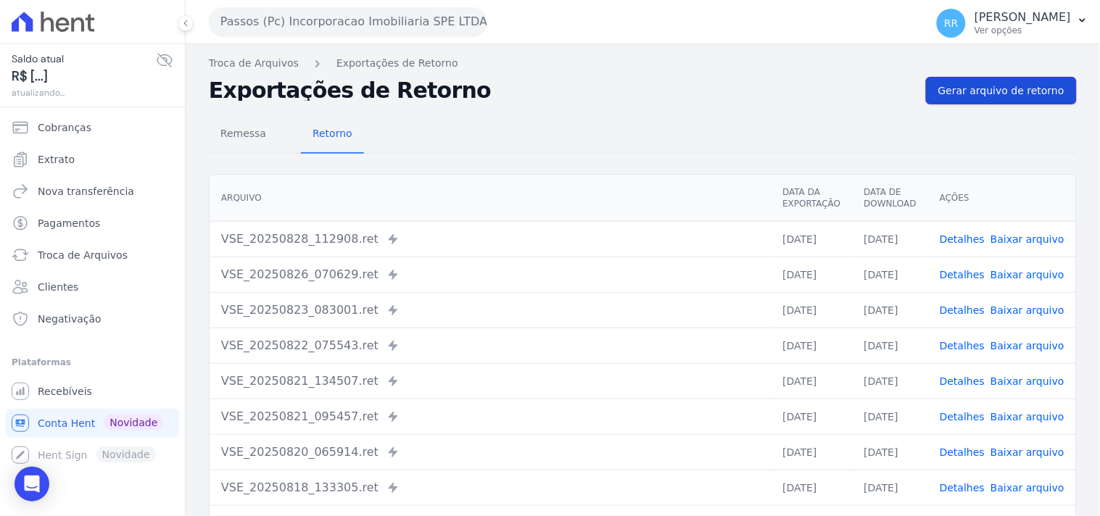
click at [1008, 83] on span "Gerar arquivo de retorno" at bounding box center [1001, 90] width 126 height 15
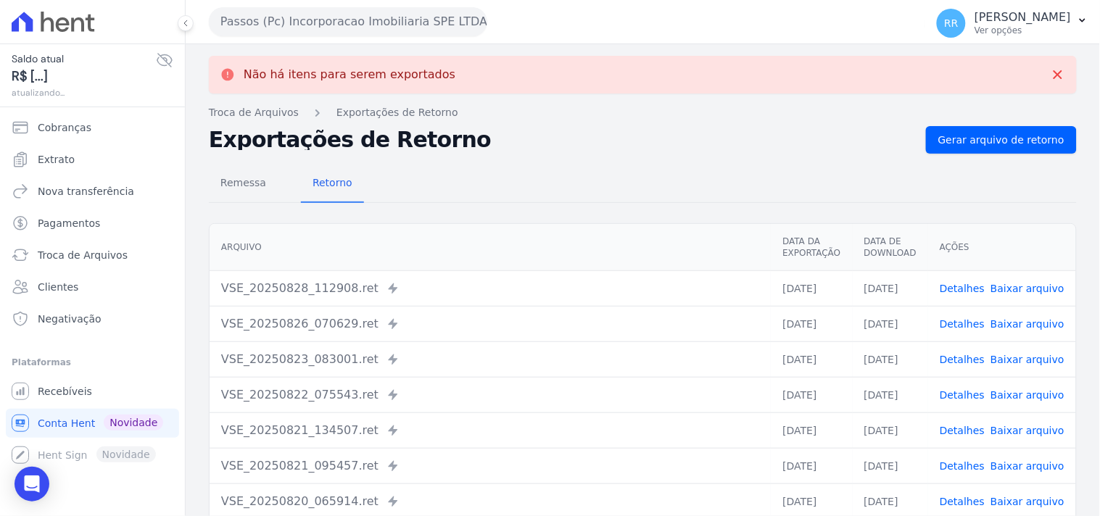
click at [271, 20] on button "Passos (Pc) Incorporacao Imobiliaria SPE LTDA" at bounding box center [348, 21] width 278 height 29
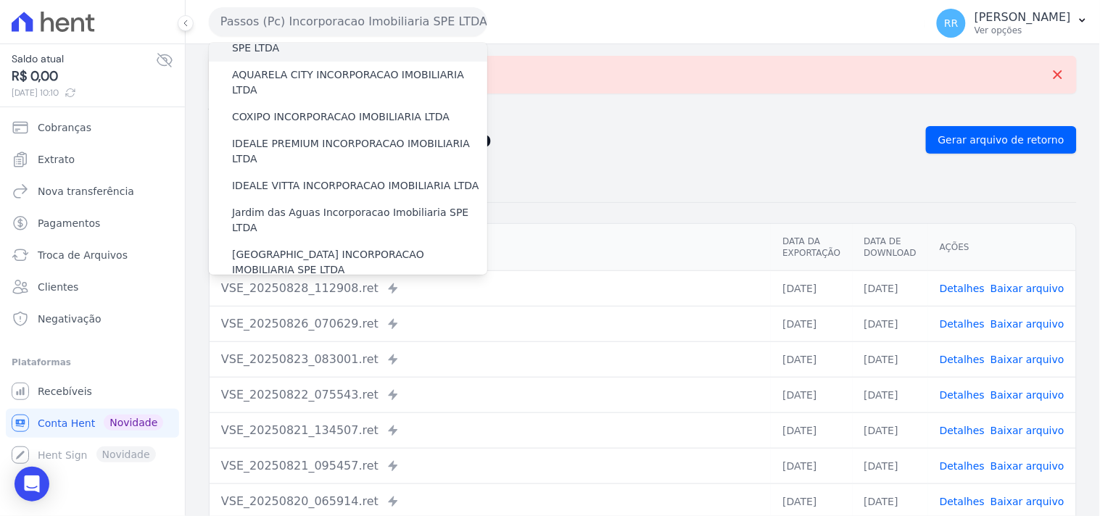
scroll to position [376, 0]
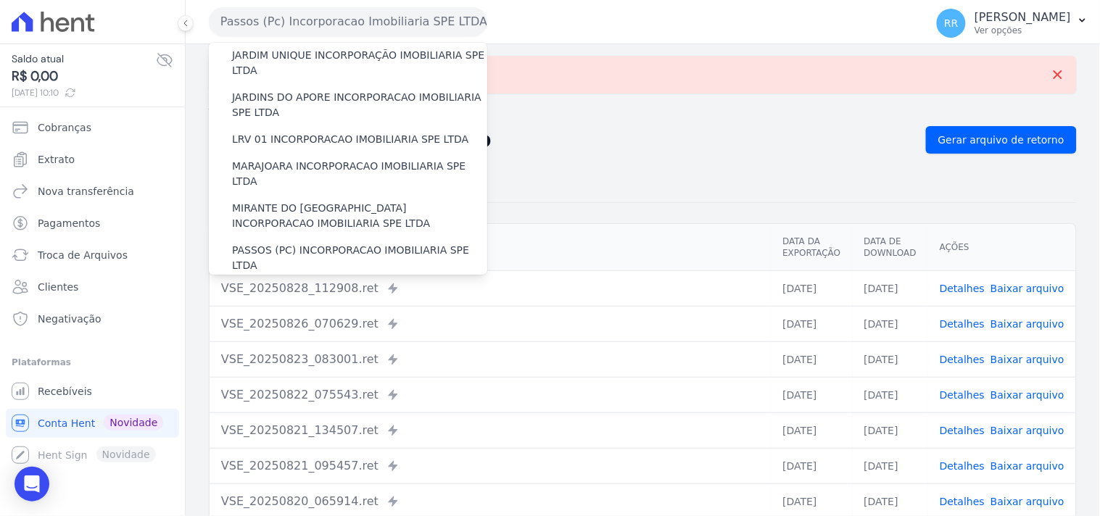
click at [294, 285] on label "POCOS INCORPORACAO IMOBILIARIA LTDA" at bounding box center [339, 292] width 215 height 15
click at [0, 0] on input "POCOS INCORPORACAO IMOBILIARIA LTDA" at bounding box center [0, 0] width 0 height 0
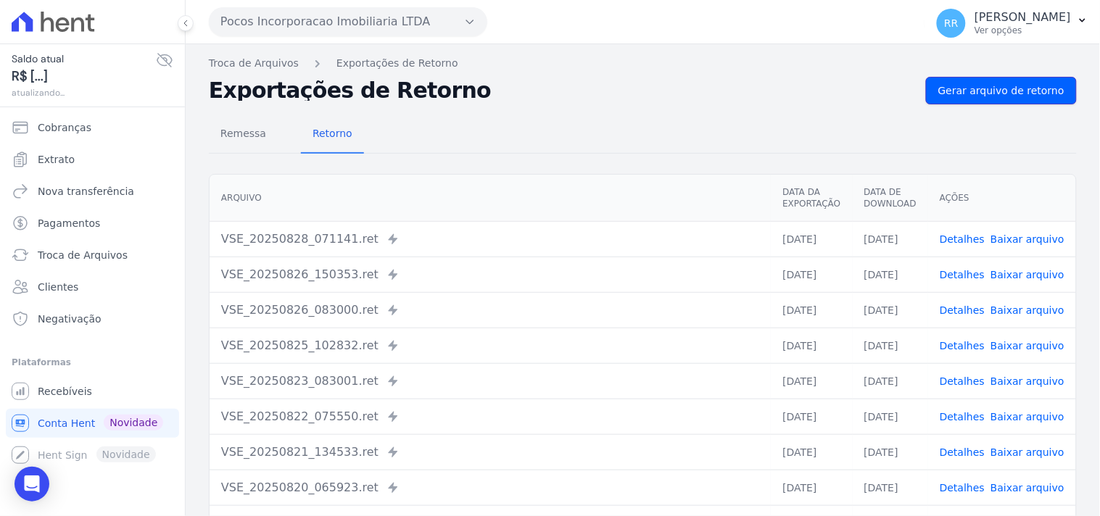
click at [1002, 94] on span "Gerar arquivo de retorno" at bounding box center [1001, 90] width 126 height 15
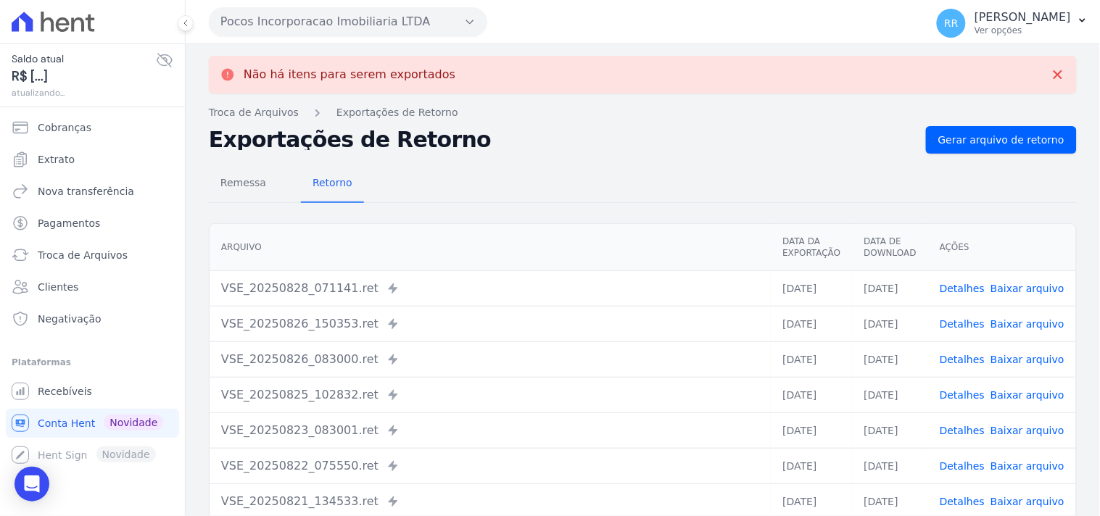
click at [331, 35] on button "Pocos Incorporacao Imobiliaria LTDA" at bounding box center [348, 21] width 278 height 29
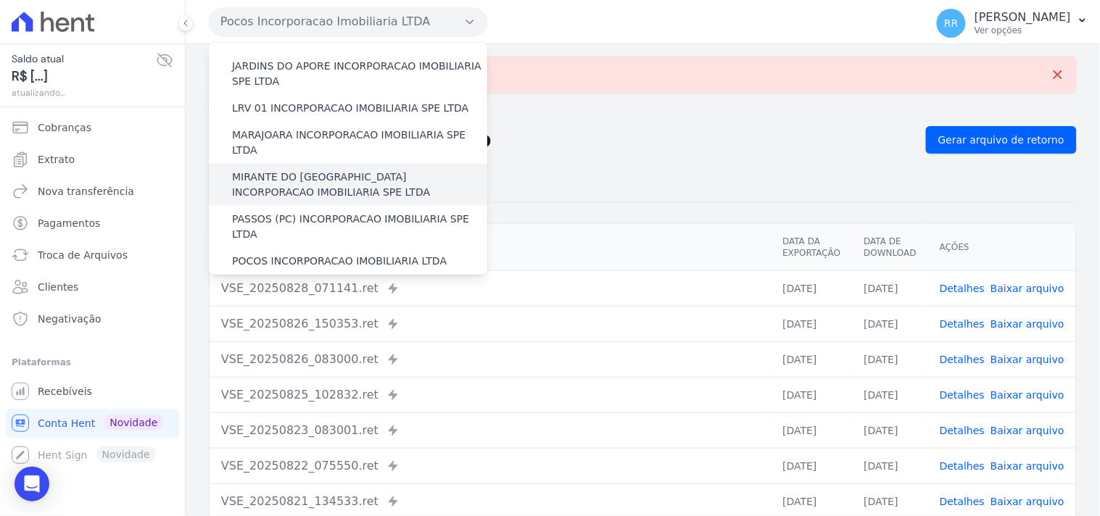
scroll to position [483, 0]
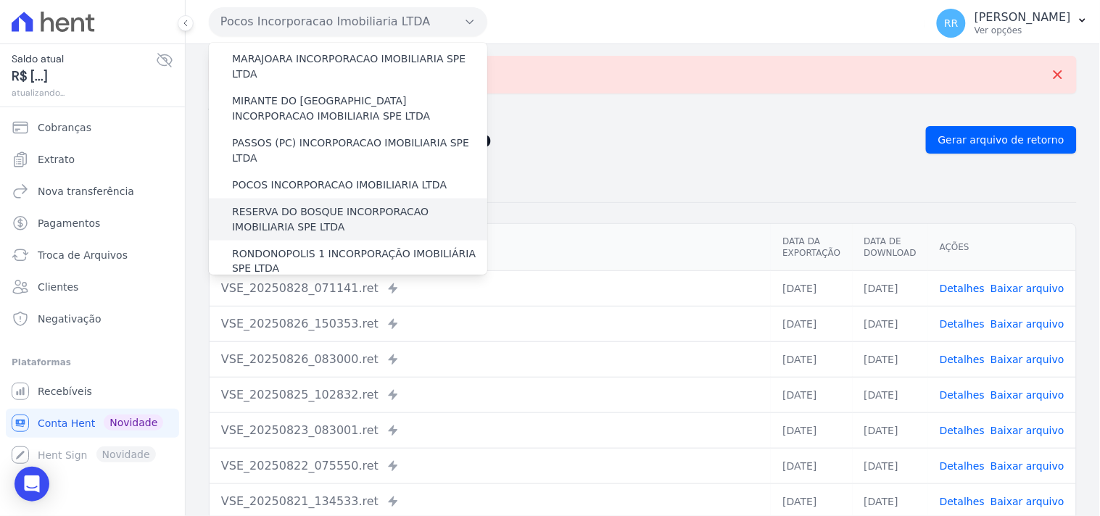
click at [302, 199] on div "RESERVA DO BOSQUE INCORPORACAO IMOBILIARIA SPE LTDA" at bounding box center [348, 220] width 278 height 42
click at [292, 205] on label "RESERVA DO BOSQUE INCORPORACAO IMOBILIARIA SPE LTDA" at bounding box center [359, 220] width 255 height 30
click at [0, 0] on input "RESERVA DO BOSQUE INCORPORACAO IMOBILIARIA SPE LTDA" at bounding box center [0, 0] width 0 height 0
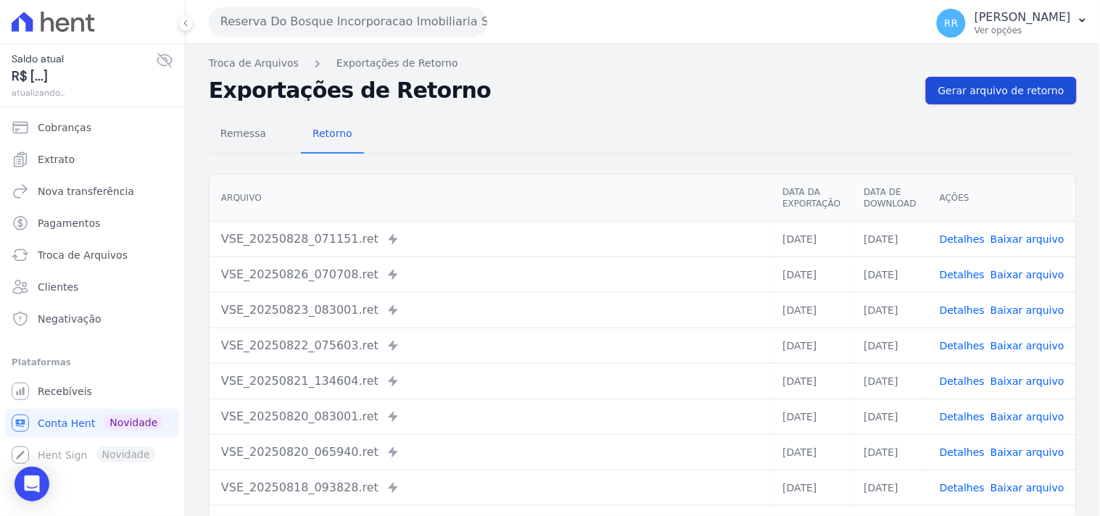
click at [1004, 102] on link "Gerar arquivo de retorno" at bounding box center [1001, 91] width 151 height 28
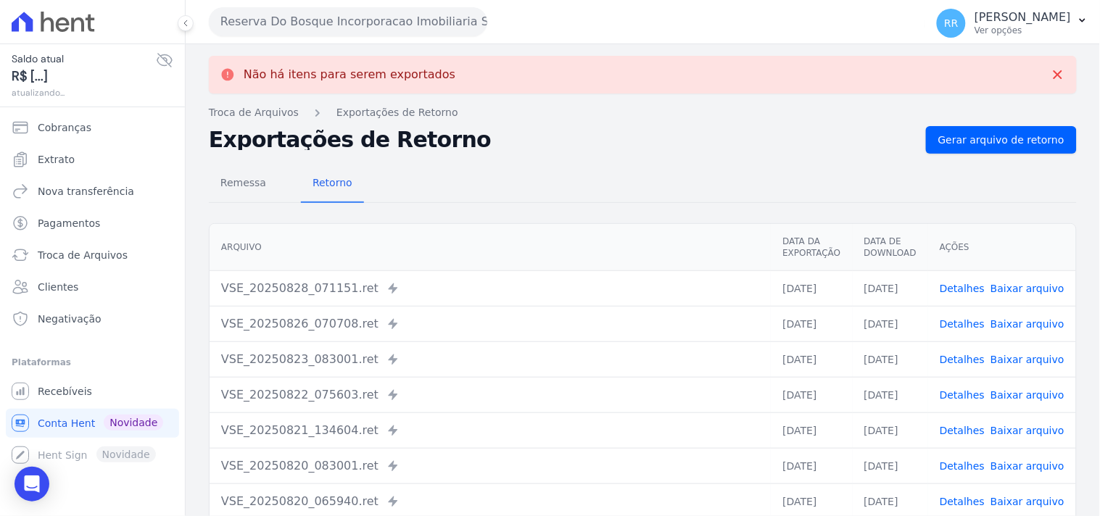
click at [397, 34] on button "Reserva Do Bosque Incorporacao Imobiliaria SPE LTDA" at bounding box center [348, 21] width 278 height 29
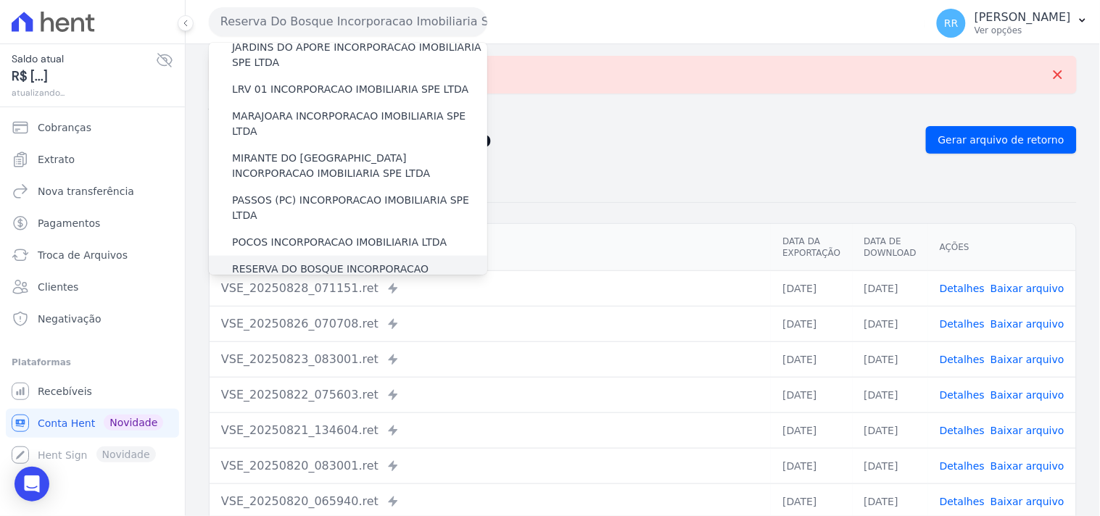
scroll to position [457, 0]
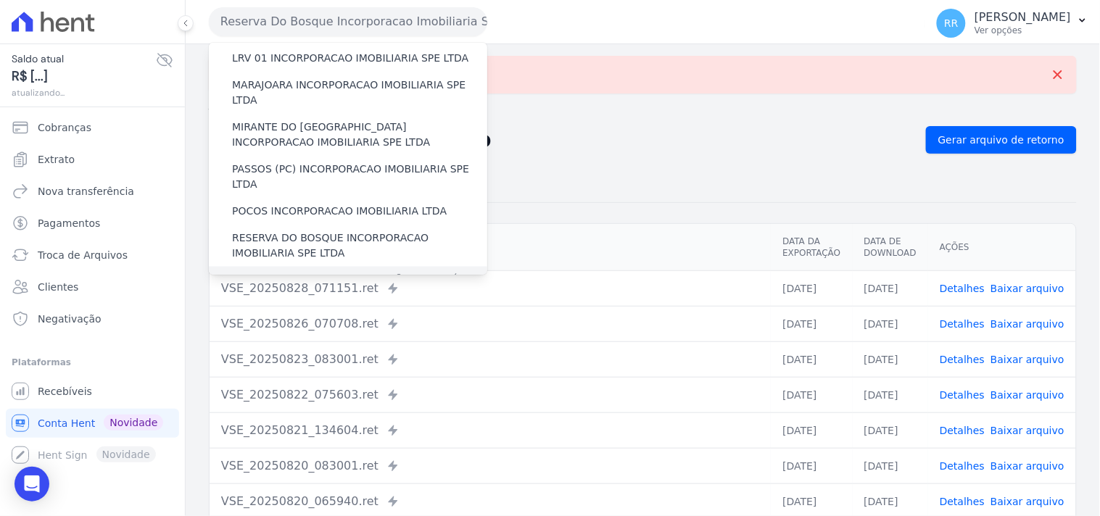
click at [277, 273] on label "RONDONOPOLIS 1 INCORPORAÇÃO IMOBILIÁRIA SPE LTDA" at bounding box center [359, 288] width 255 height 30
click at [0, 0] on input "RONDONOPOLIS 1 INCORPORAÇÃO IMOBILIÁRIA SPE LTDA" at bounding box center [0, 0] width 0 height 0
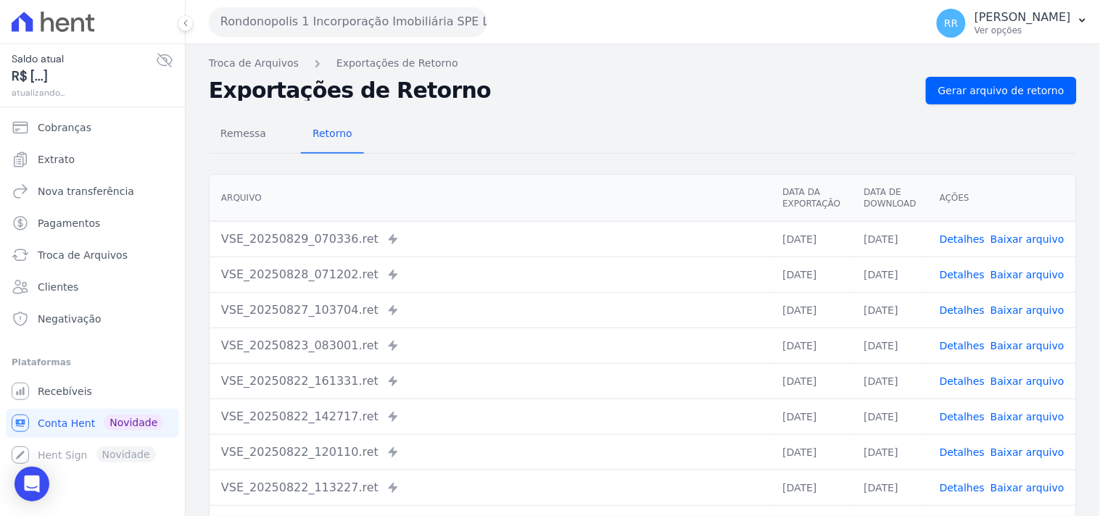
click at [998, 75] on div "Troca de Arquivos Exportações de Retorno Exportações de Retorno Gerar arquivo d…" at bounding box center [643, 342] width 915 height 596
click at [991, 89] on span "Gerar arquivo de retorno" at bounding box center [1001, 90] width 126 height 15
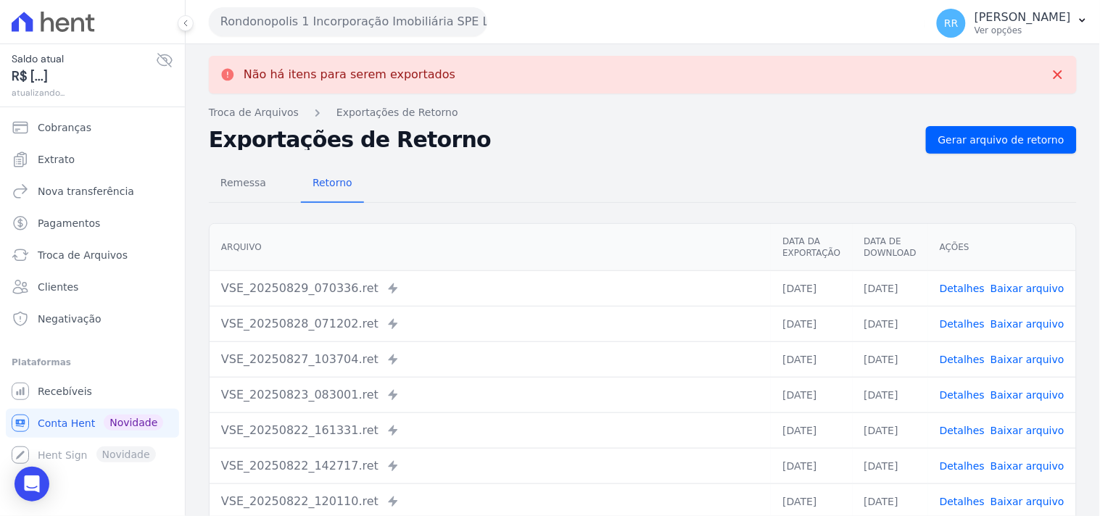
click at [344, 20] on button "Rondonopolis 1 Incorporação Imobiliária SPE LTDA" at bounding box center [348, 21] width 278 height 29
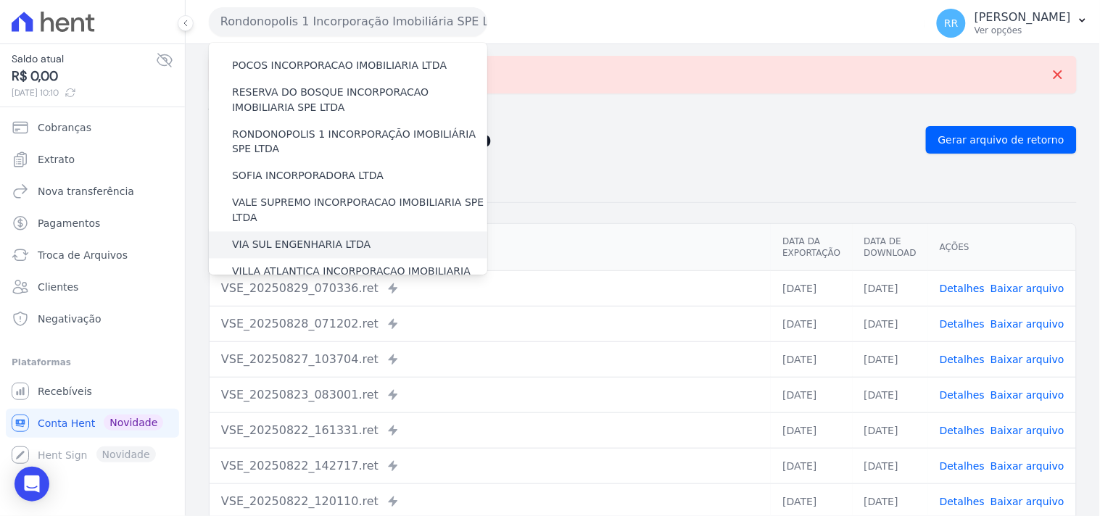
scroll to position [593, 0]
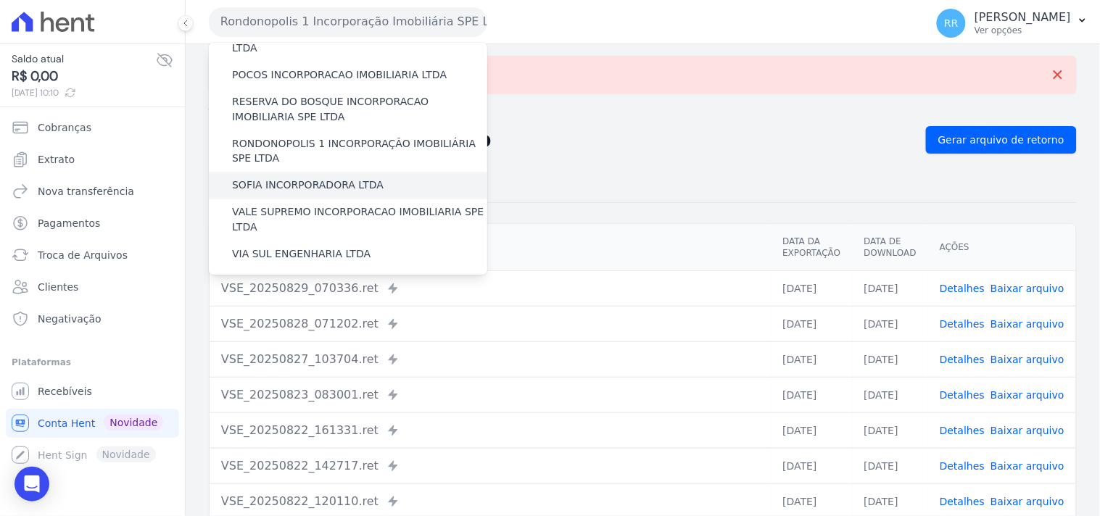
click at [352, 178] on label "SOFIA INCORPORADORA LTDA" at bounding box center [308, 185] width 152 height 15
click at [0, 0] on input "SOFIA INCORPORADORA LTDA" at bounding box center [0, 0] width 0 height 0
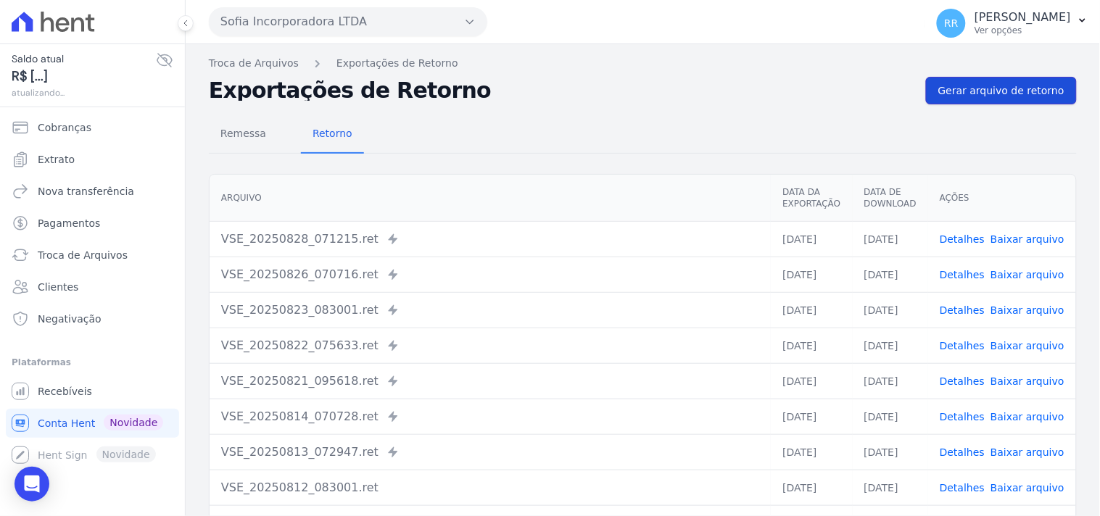
click at [999, 86] on span "Gerar arquivo de retorno" at bounding box center [1001, 90] width 126 height 15
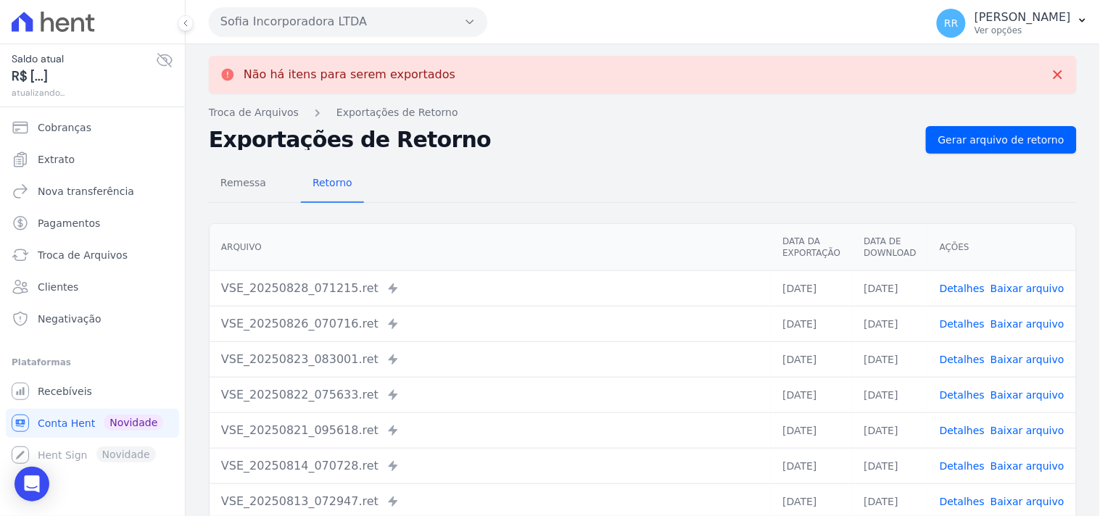
click at [295, 22] on button "Sofia Incorporadora LTDA" at bounding box center [348, 21] width 278 height 29
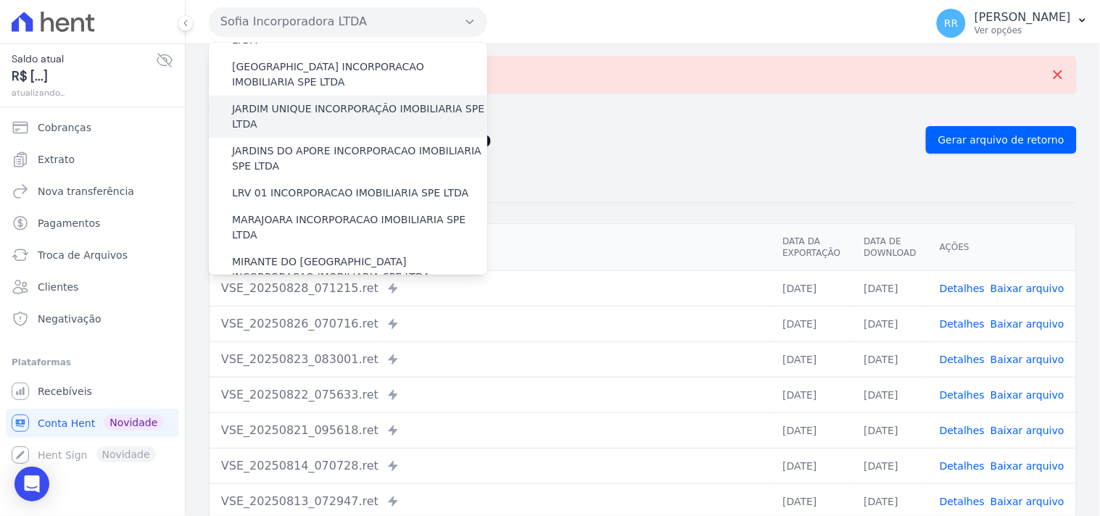
scroll to position [564, 0]
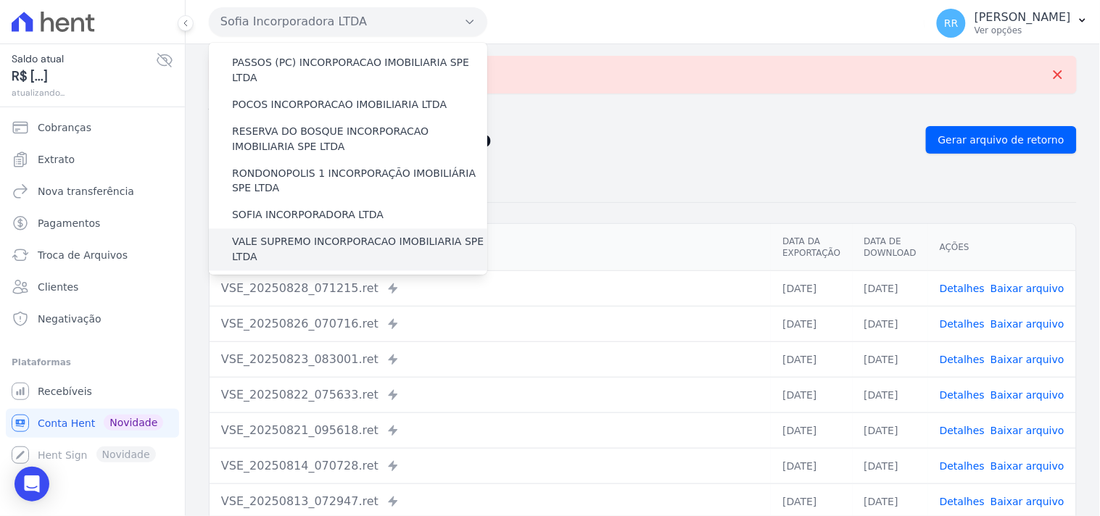
click at [263, 235] on label "VALE SUPREMO INCORPORACAO IMOBILIARIA SPE LTDA" at bounding box center [359, 250] width 255 height 30
click at [0, 0] on input "VALE SUPREMO INCORPORACAO IMOBILIARIA SPE LTDA" at bounding box center [0, 0] width 0 height 0
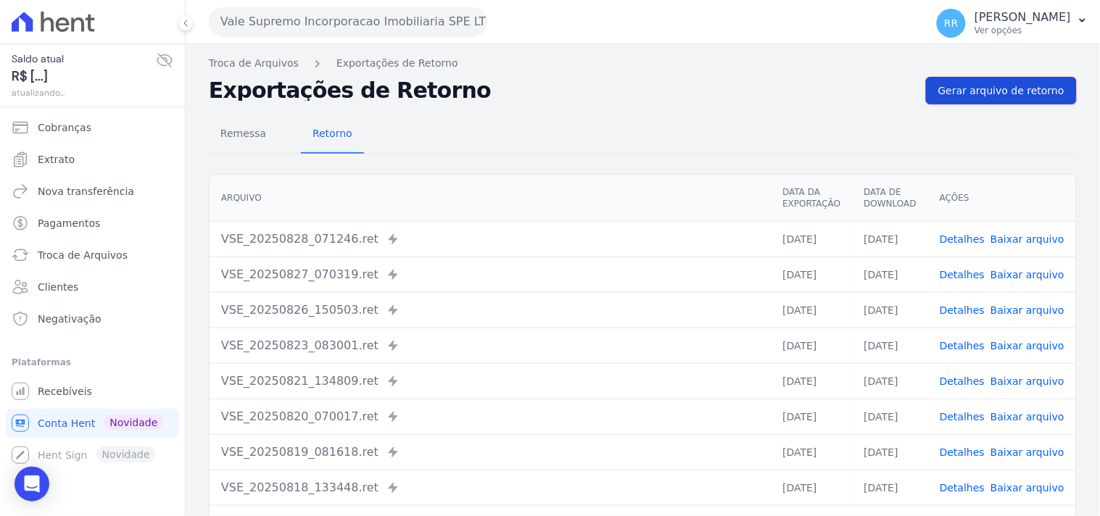
click at [1004, 83] on span "Gerar arquivo de retorno" at bounding box center [1001, 90] width 126 height 15
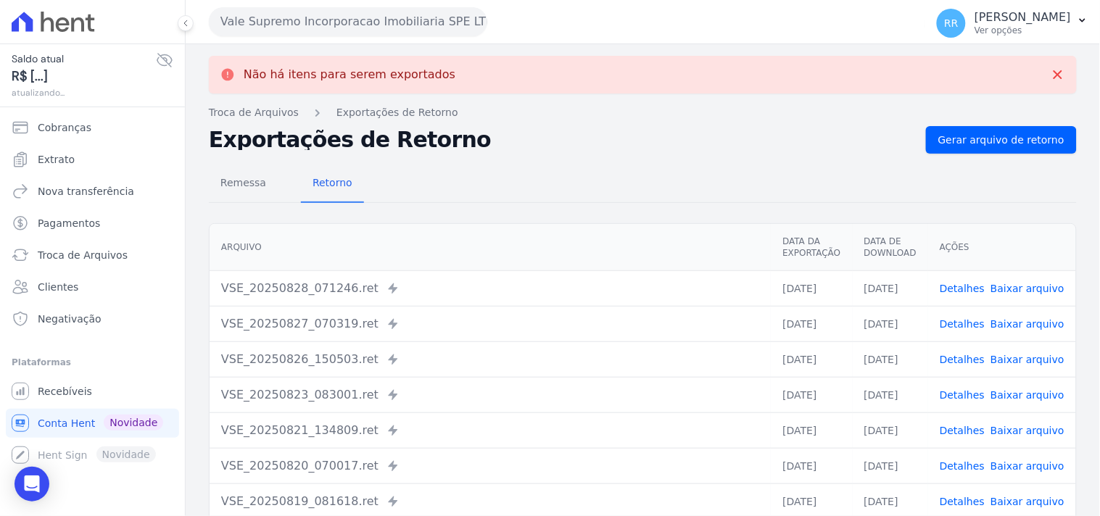
click at [347, 19] on button "Vale Supremo Incorporacao Imobiliaria SPE LTDA" at bounding box center [348, 21] width 278 height 29
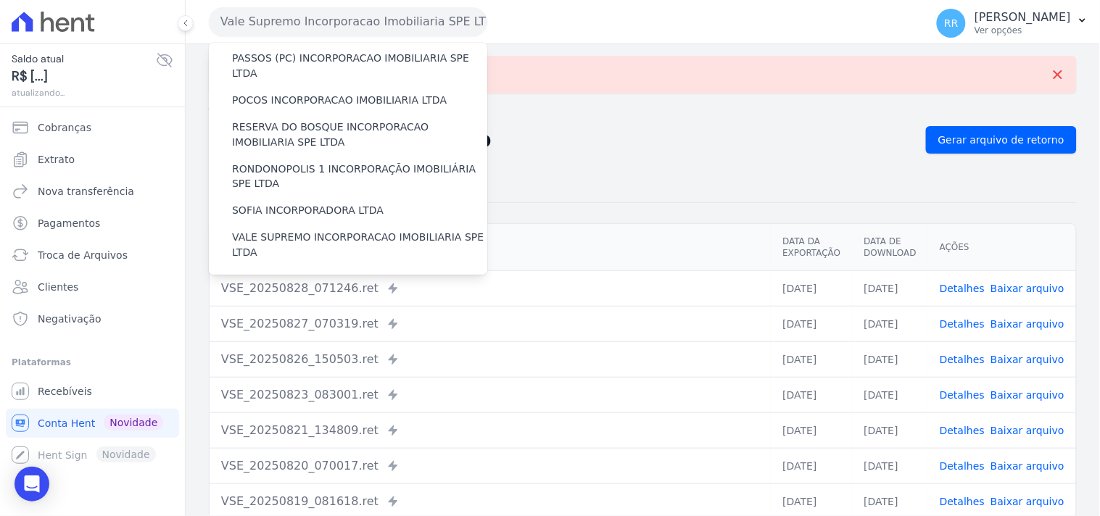
scroll to position [618, 0]
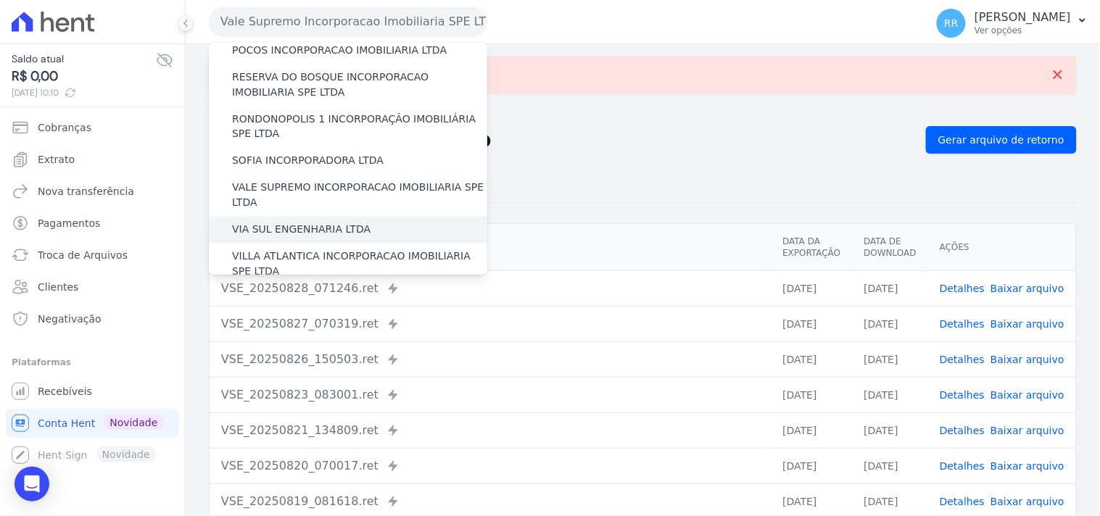
click at [323, 217] on div "VIA SUL ENGENHARIA LTDA" at bounding box center [348, 230] width 278 height 27
click at [335, 223] on label "VIA SUL ENGENHARIA LTDA" at bounding box center [301, 230] width 139 height 15
click at [0, 0] on input "VIA SUL ENGENHARIA LTDA" at bounding box center [0, 0] width 0 height 0
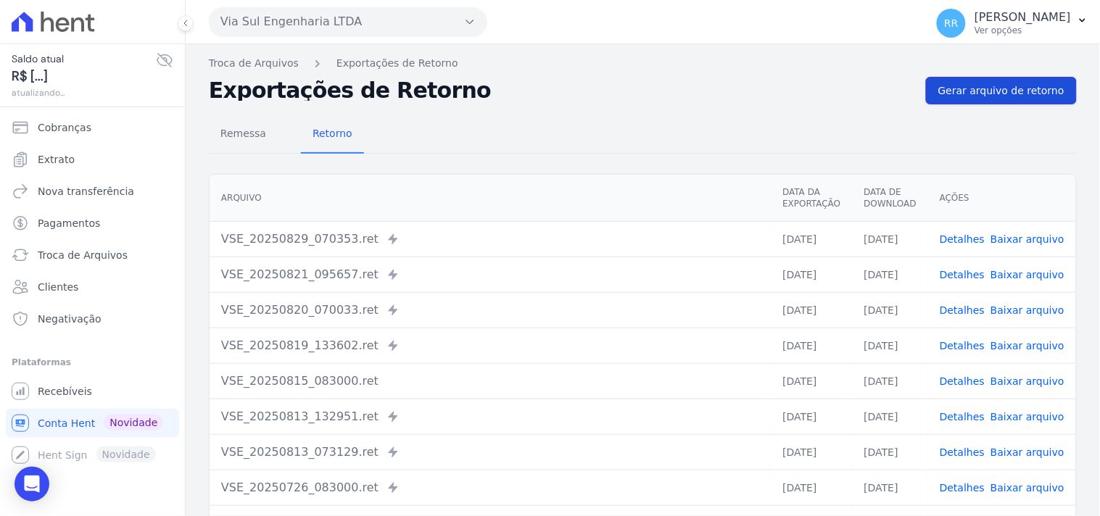
click at [1009, 78] on link "Gerar arquivo de retorno" at bounding box center [1001, 91] width 151 height 28
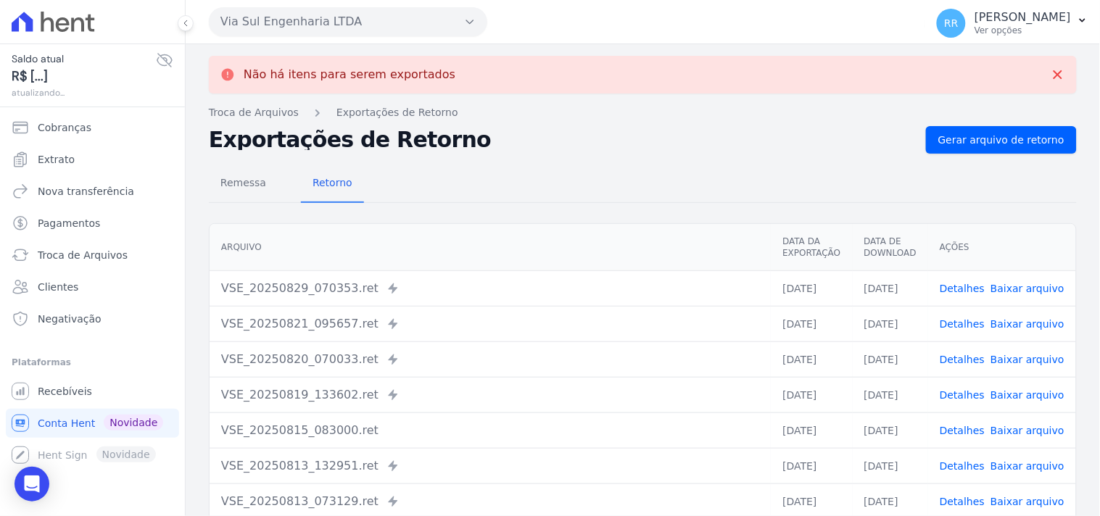
click at [352, 34] on button "Via Sul Engenharia LTDA" at bounding box center [348, 21] width 278 height 29
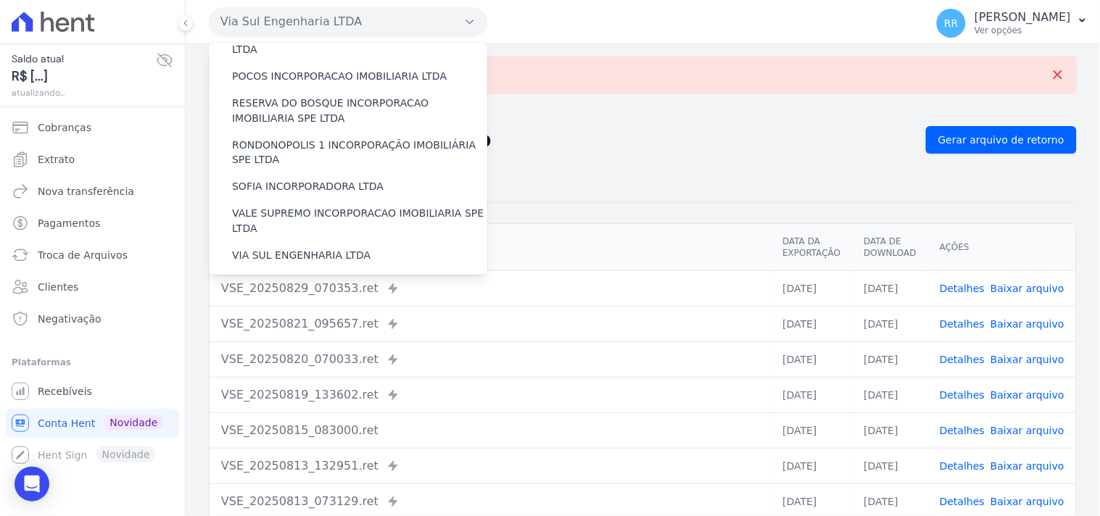
scroll to position [648, 0]
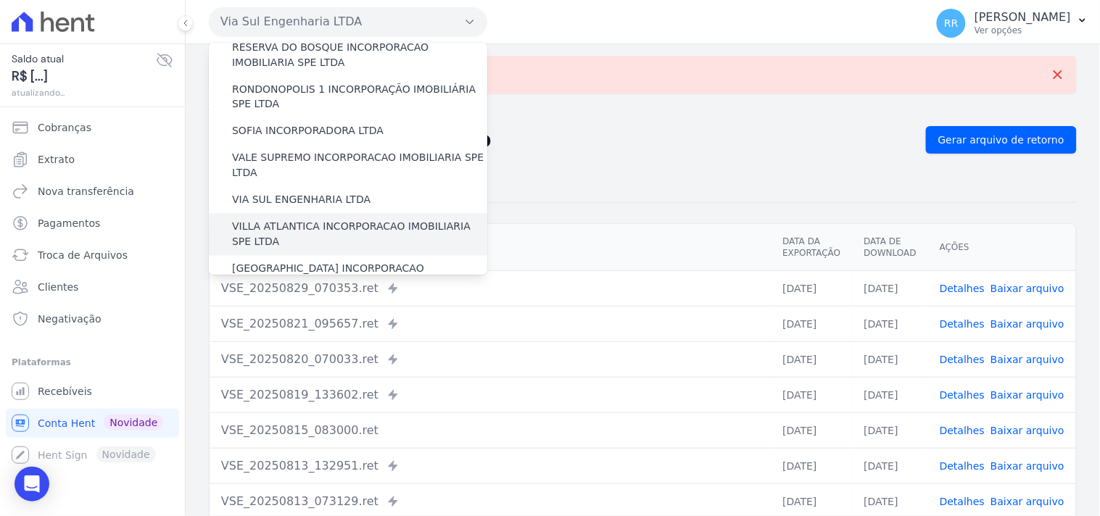
click at [329, 214] on div "VILLA ATLANTICA INCORPORACAO IMOBILIARIA SPE LTDA" at bounding box center [348, 235] width 278 height 42
click at [327, 220] on label "VILLA ATLANTICA INCORPORACAO IMOBILIARIA SPE LTDA" at bounding box center [359, 235] width 255 height 30
click at [0, 0] on input "VILLA ATLANTICA INCORPORACAO IMOBILIARIA SPE LTDA" at bounding box center [0, 0] width 0 height 0
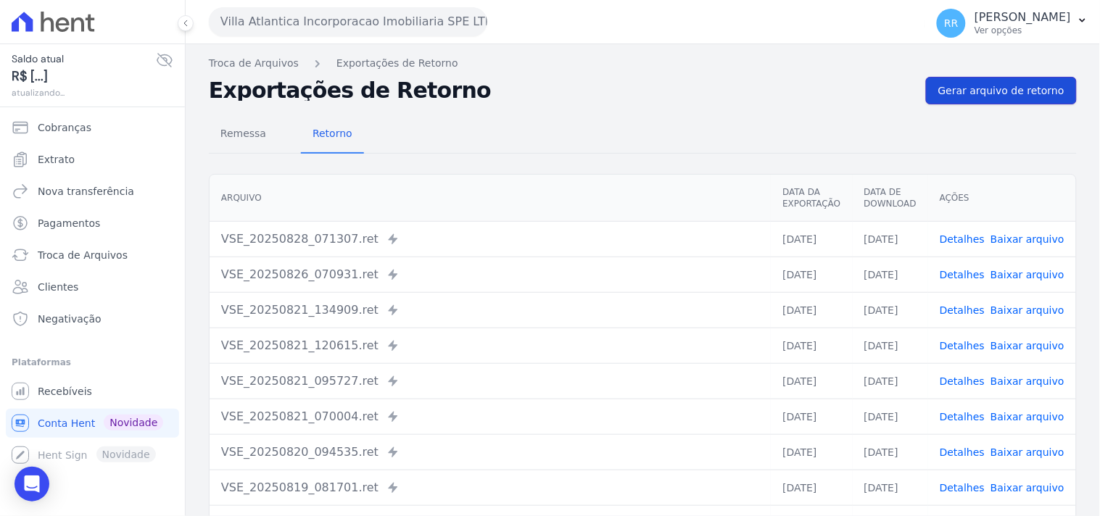
click at [973, 95] on span "Gerar arquivo de retorno" at bounding box center [1001, 90] width 126 height 15
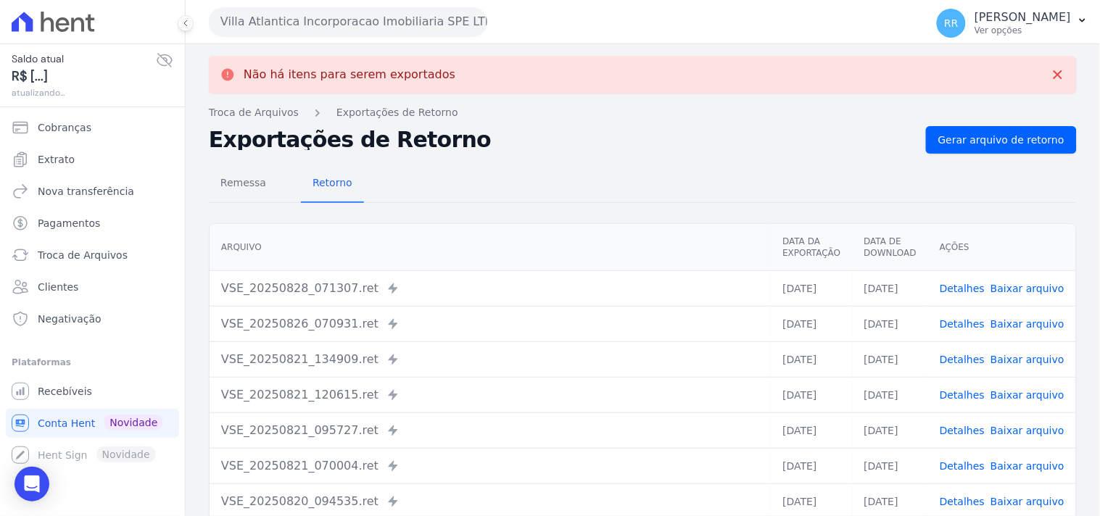
click at [344, 26] on button "Villa Atlantica Incorporacao Imobiliaria SPE LTDA" at bounding box center [348, 21] width 278 height 29
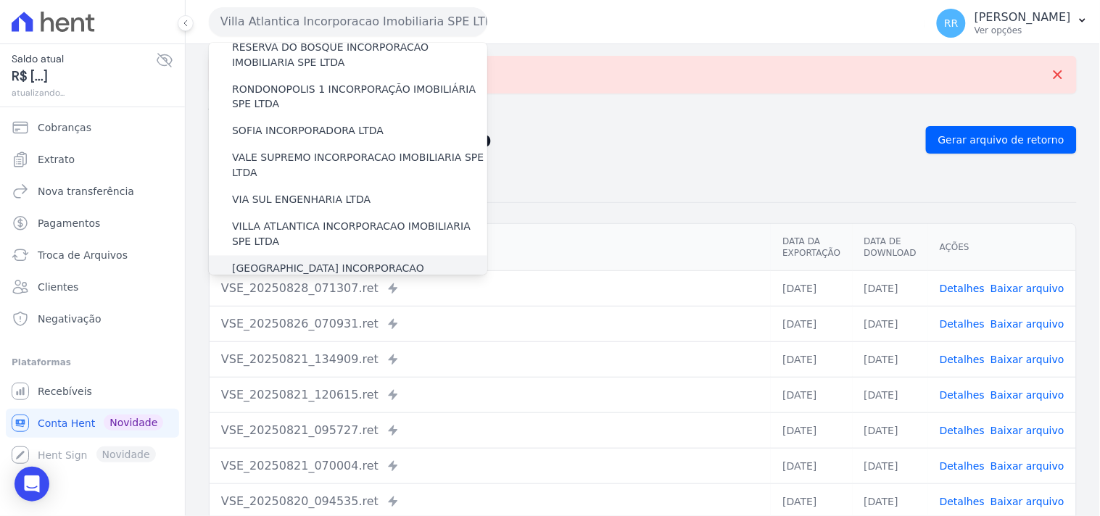
click at [315, 262] on label "[GEOGRAPHIC_DATA] INCORPORACAO IMOBILIARIA SPE LTDA" at bounding box center [359, 277] width 255 height 30
click at [0, 0] on input "[GEOGRAPHIC_DATA] INCORPORACAO IMOBILIARIA SPE LTDA" at bounding box center [0, 0] width 0 height 0
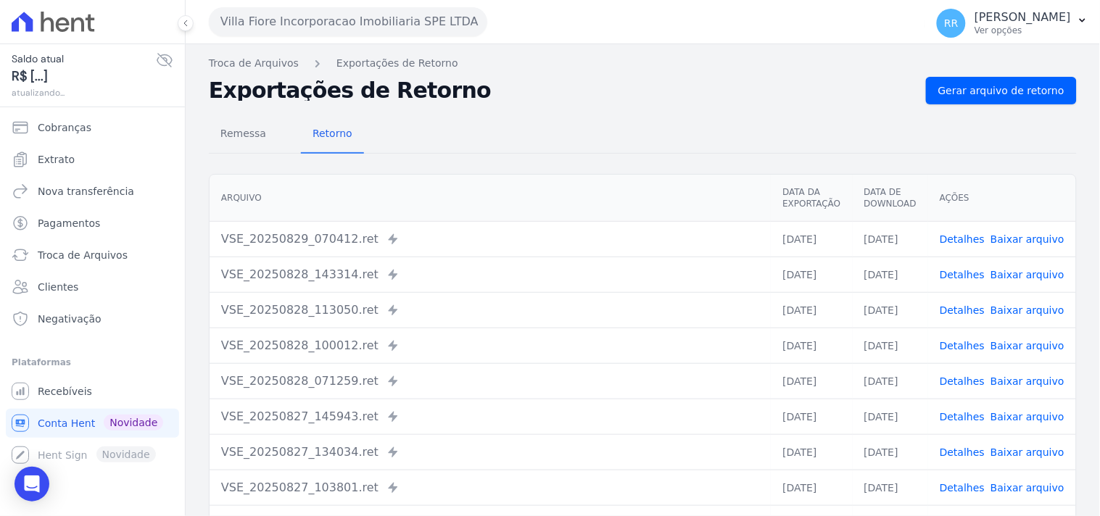
click at [1002, 74] on div "Troca de Arquivos Exportações de Retorno Exportações de Retorno Gerar arquivo d…" at bounding box center [643, 342] width 915 height 596
click at [996, 96] on span "Gerar arquivo de retorno" at bounding box center [1001, 90] width 126 height 15
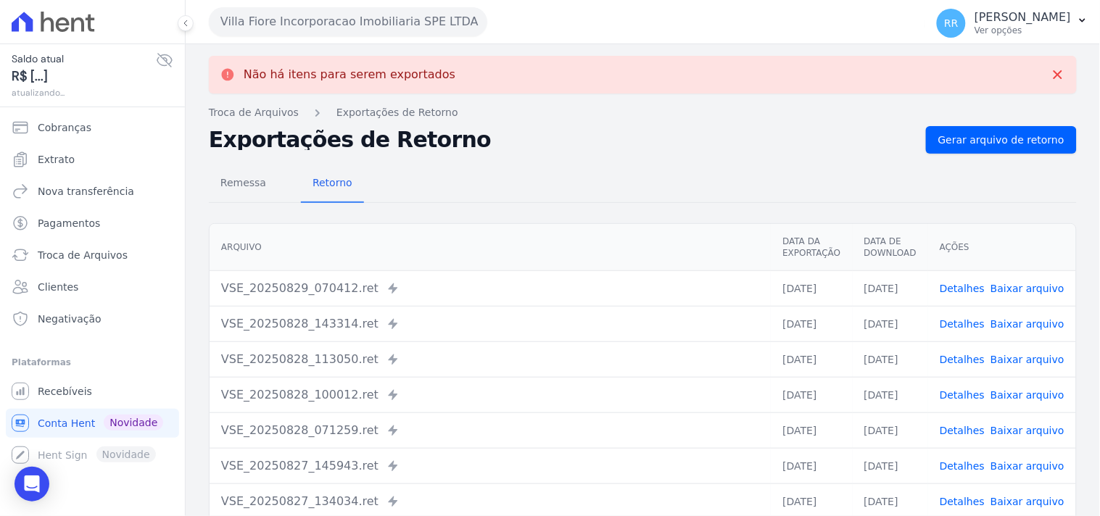
click at [325, 23] on button "Villa Fiore Incorporacao Imobiliaria SPE LTDA" at bounding box center [348, 21] width 278 height 29
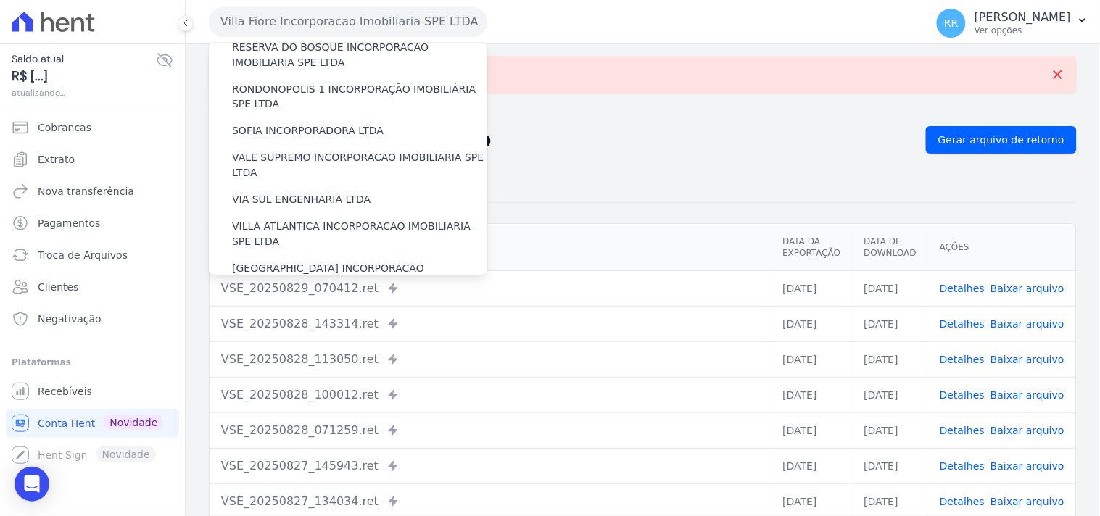
click at [345, 304] on label "VILLA TROPICAL INCORPORAÇÃO IMOBILIÁRIA SPE LTDA" at bounding box center [359, 319] width 255 height 30
click at [0, 0] on input "VILLA TROPICAL INCORPORAÇÃO IMOBILIÁRIA SPE LTDA" at bounding box center [0, 0] width 0 height 0
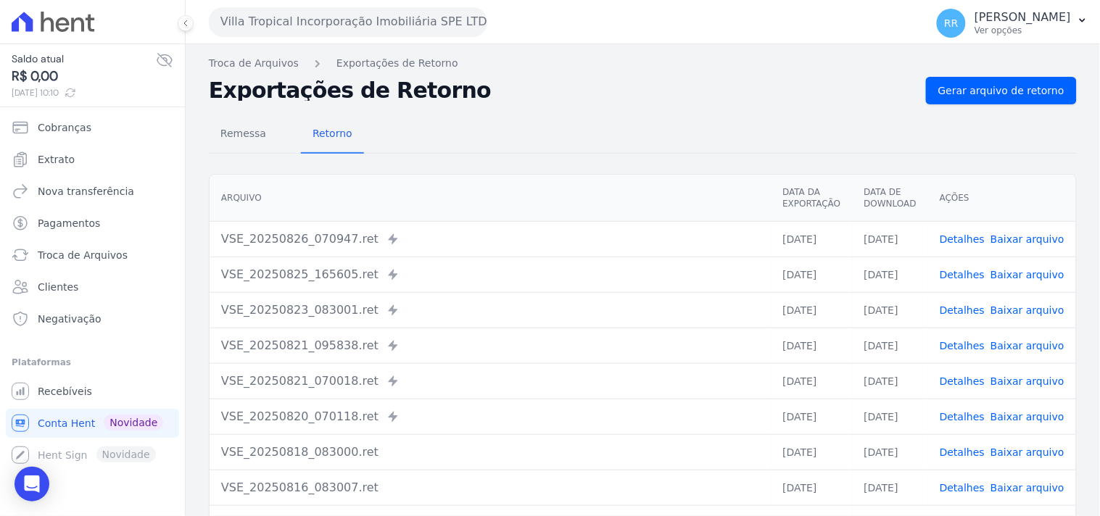
click at [1035, 104] on div "Remessa Retorno [GEOGRAPHIC_DATA] Data da Exportação Data de Download Ações VSE…" at bounding box center [643, 366] width 868 height 524
click at [1036, 96] on span "Gerar arquivo de retorno" at bounding box center [1001, 90] width 126 height 15
